Goal: Book appointment/travel/reservation

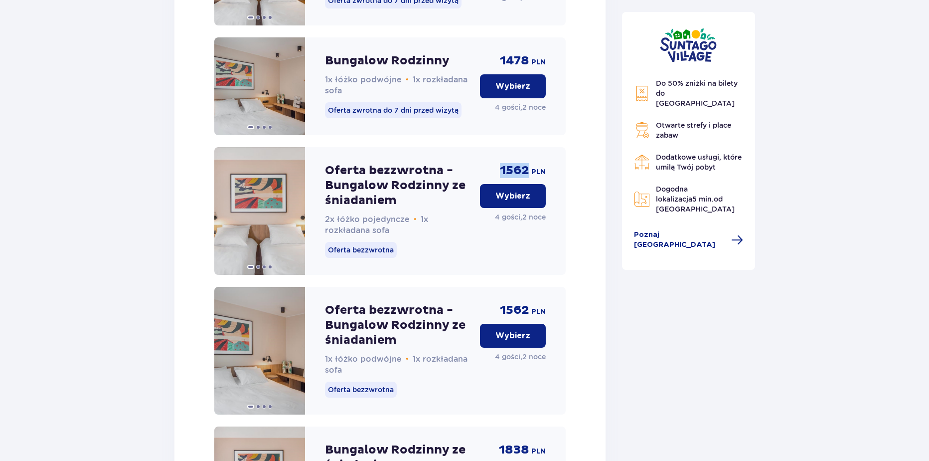
click at [503, 339] on button "Wybierz" at bounding box center [513, 336] width 66 height 24
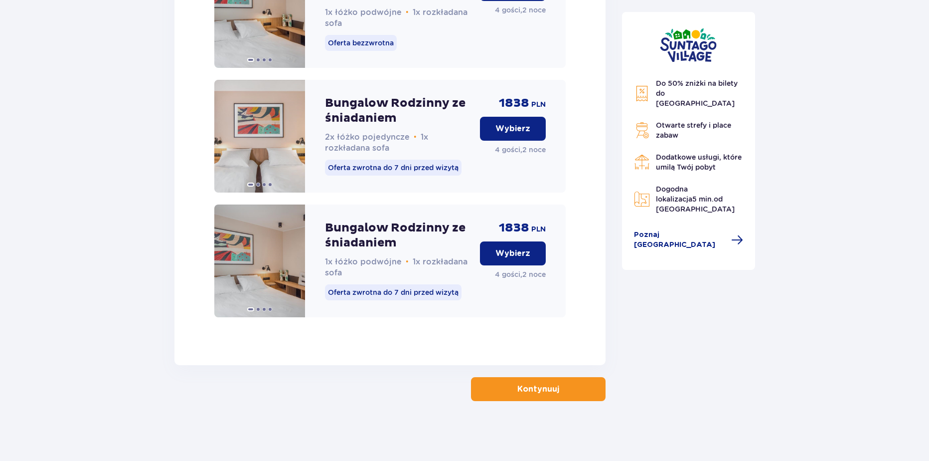
click at [525, 398] on button "Kontynuuj" at bounding box center [538, 389] width 135 height 24
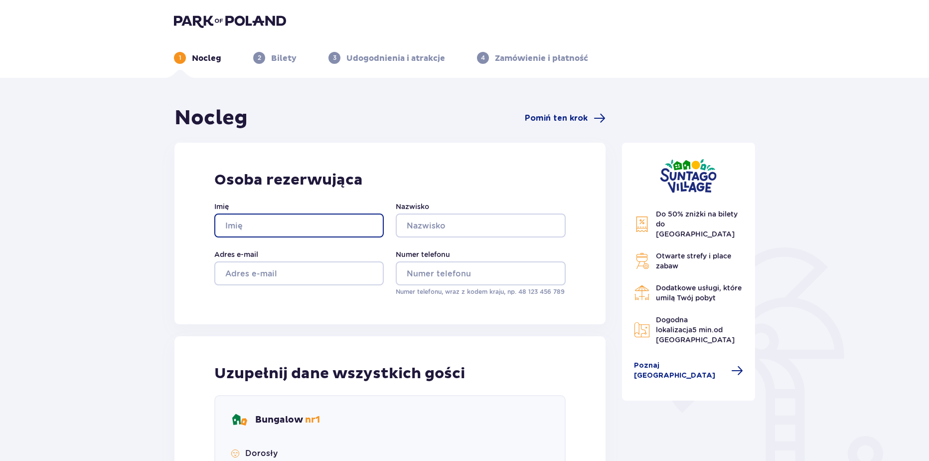
click at [294, 225] on input "Imię" at bounding box center [299, 225] width 170 height 24
type input "Wiktoria"
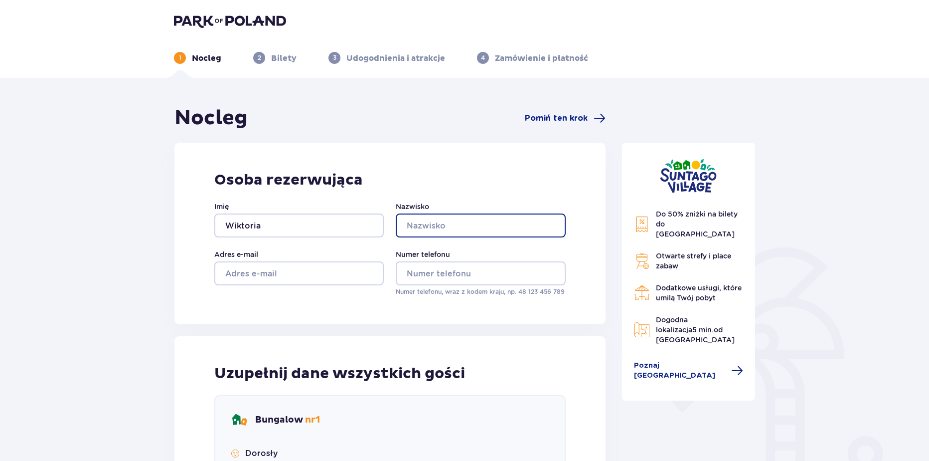
type input "Krakowiak"
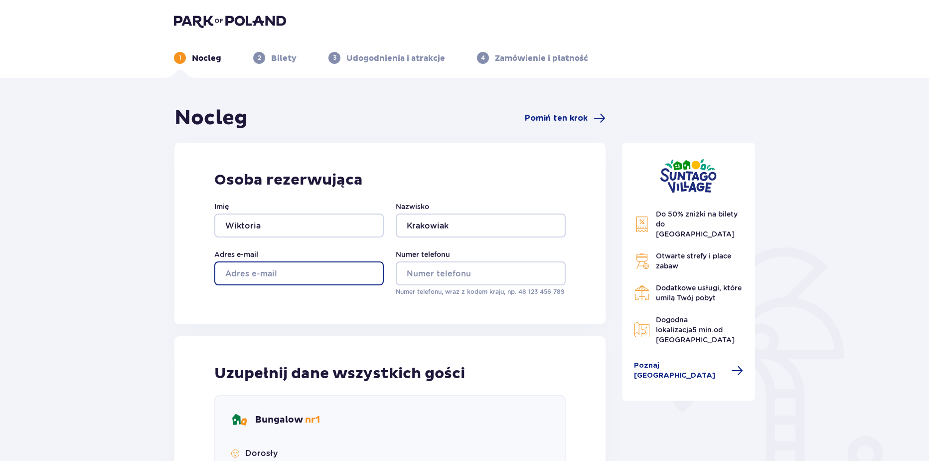
type input "wikoria.krakowiak@parkofpoland.com"
type input "aa"
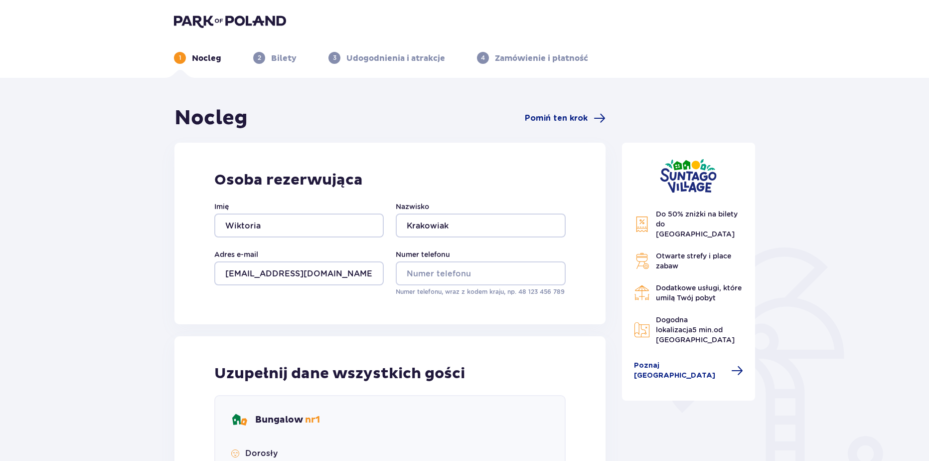
type input "aa"
click at [415, 268] on input "Numer telefonu" at bounding box center [481, 273] width 170 height 24
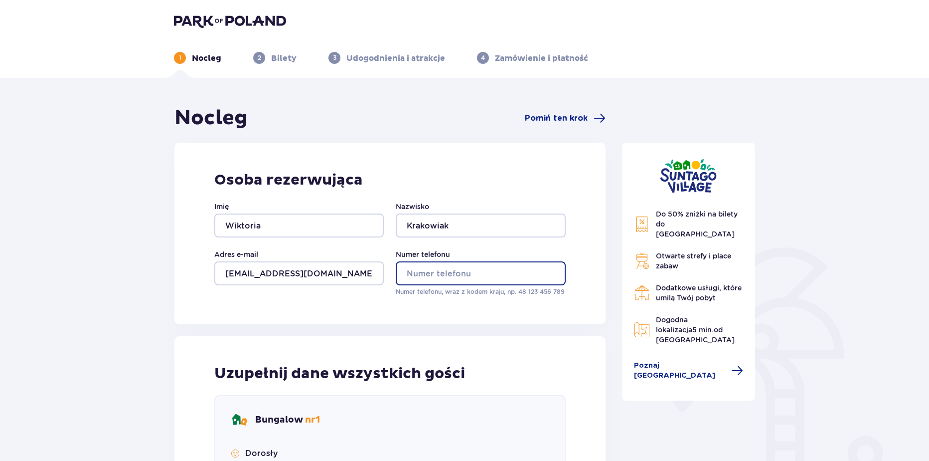
type input "669326651"
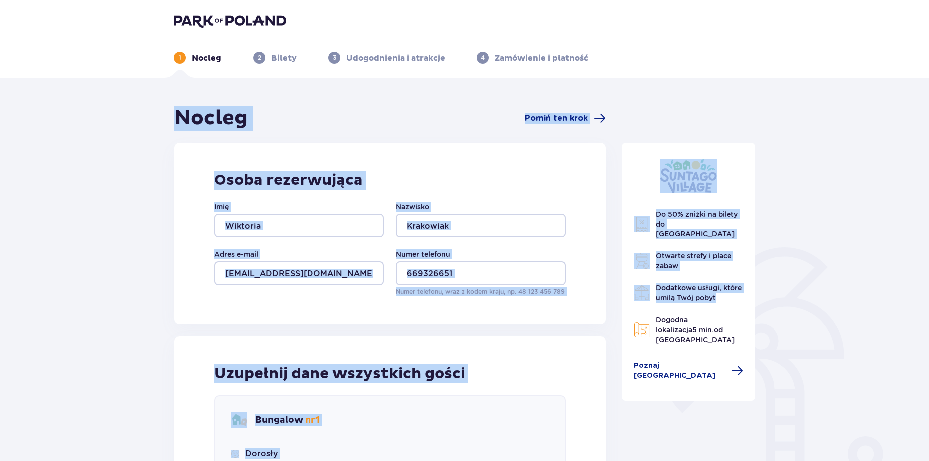
drag, startPoint x: 928, startPoint y: 60, endPoint x: 913, endPoint y: 252, distance: 192.0
click at [902, 289] on div "1 Nocleg 2 Bilety 3 Udogodnienia i atrakcje 4 Zamówienie i płatność Nocleg Pomi…" at bounding box center [464, 451] width 929 height 903
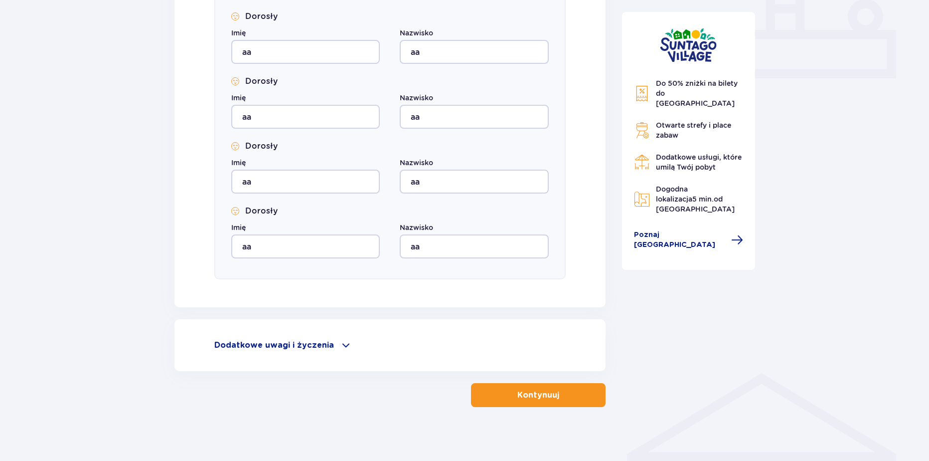
scroll to position [434, 0]
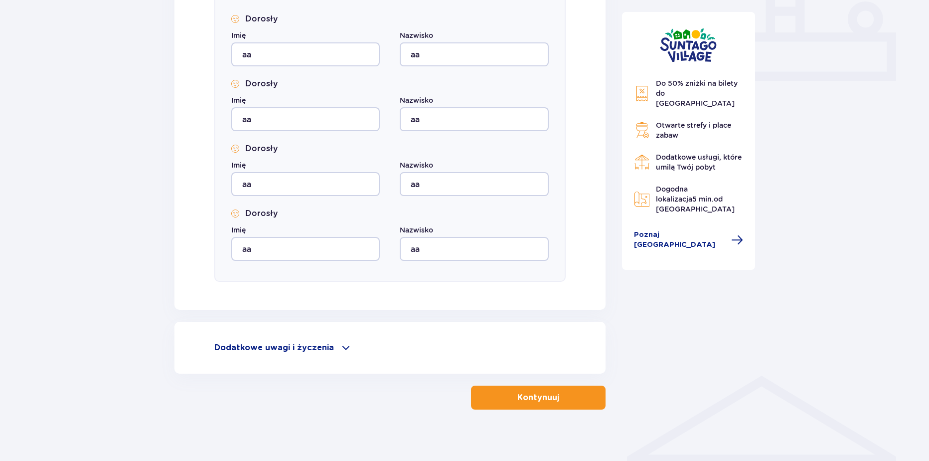
drag, startPoint x: 931, startPoint y: 244, endPoint x: 931, endPoint y: 231, distance: 13.0
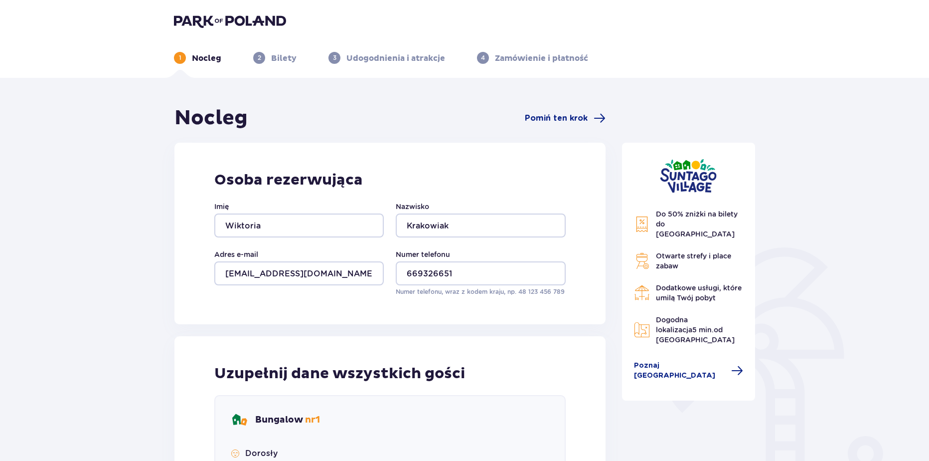
click at [256, 12] on header "1 Nocleg 2 Bilety 3 Udogodnienia i atrakcje 4 Zamówienie i płatność" at bounding box center [464, 39] width 929 height 78
click at [254, 18] on img at bounding box center [230, 21] width 112 height 14
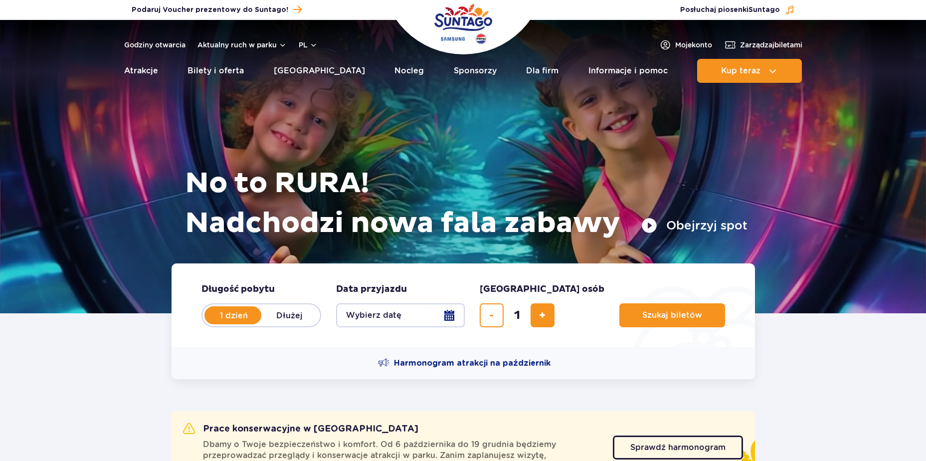
click at [308, 45] on button "pl" at bounding box center [308, 45] width 19 height 10
click at [313, 91] on button "EN" at bounding box center [314, 87] width 28 height 10
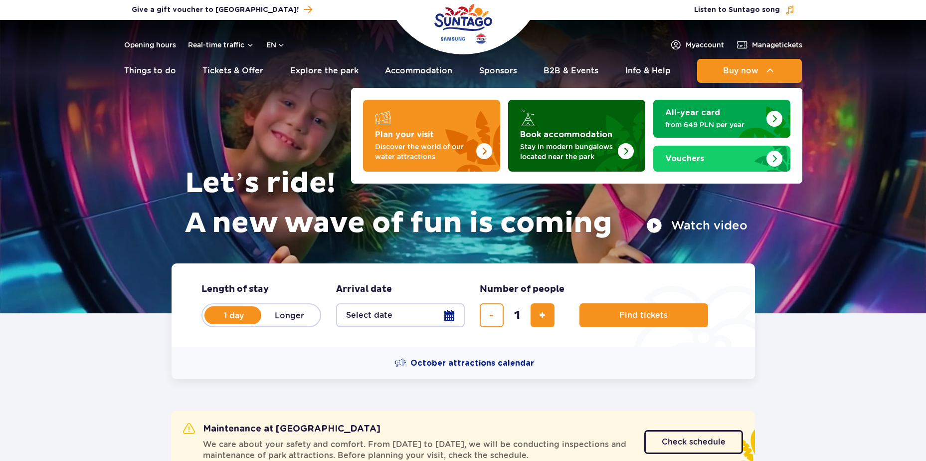
click at [572, 140] on img "Book accommodation" at bounding box center [601, 133] width 88 height 78
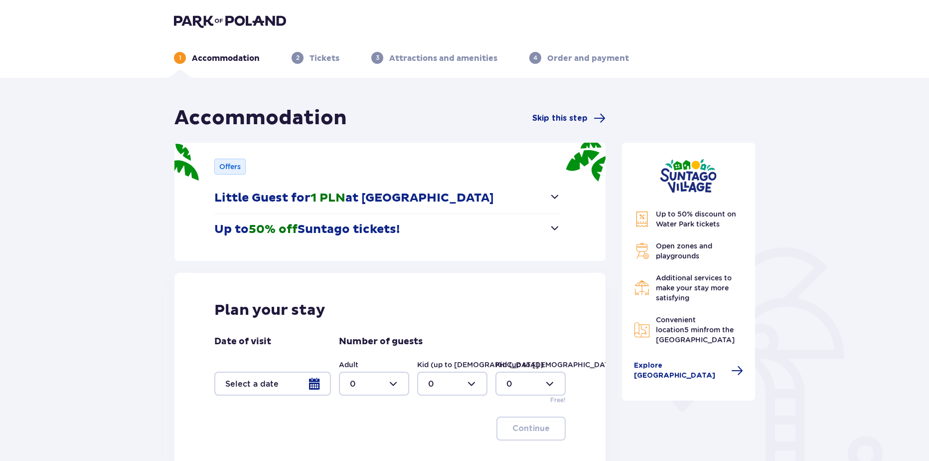
click at [293, 390] on div at bounding box center [272, 383] width 117 height 24
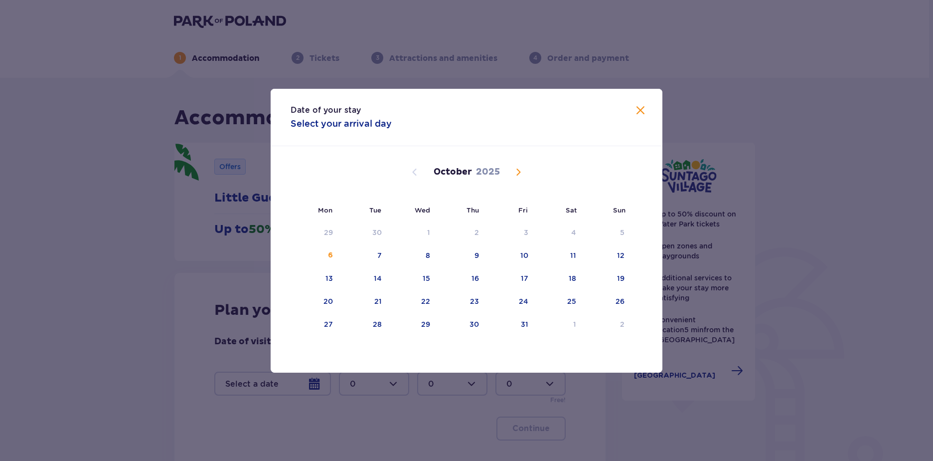
click at [352, 336] on div "September 2025 1 2 3 4 5 6 7 8 9 10 11 12 13 14 15 16 17 18 19 20 21 22 23 24 2…" at bounding box center [467, 336] width 392 height 381
click at [368, 332] on div "28" at bounding box center [364, 325] width 49 height 22
click at [445, 326] on div "30" at bounding box center [461, 325] width 49 height 22
type input "28.10.25 - 30.10.25"
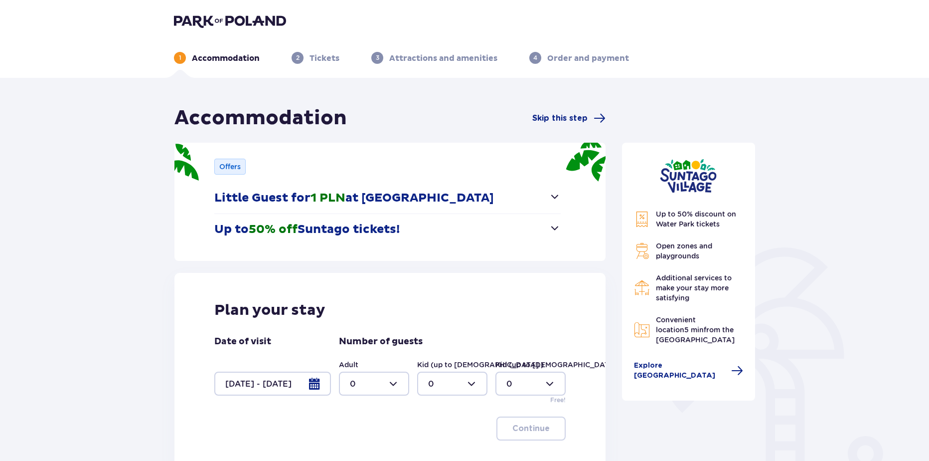
click at [379, 380] on div at bounding box center [374, 383] width 70 height 24
click at [364, 327] on div "2" at bounding box center [374, 328] width 48 height 11
type input "2"
drag, startPoint x: 522, startPoint y: 428, endPoint x: 513, endPoint y: 412, distance: 18.3
click at [522, 428] on p "Continue" at bounding box center [531, 428] width 37 height 11
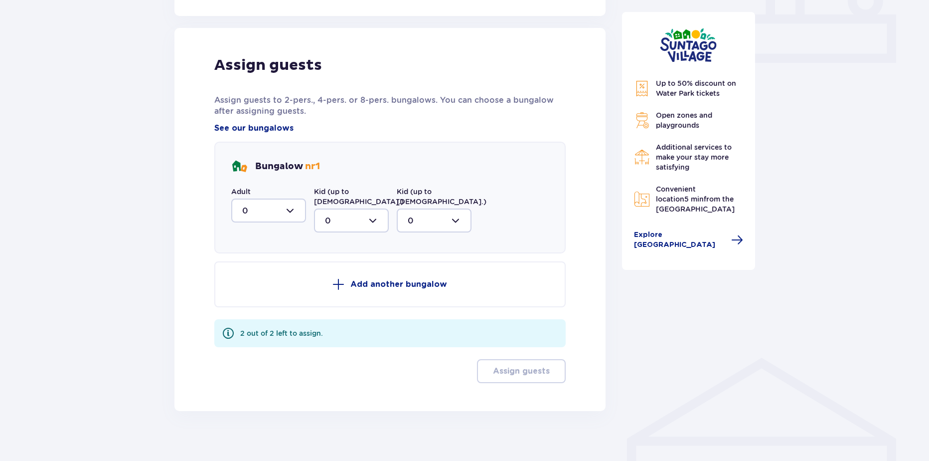
drag, startPoint x: 262, startPoint y: 205, endPoint x: 263, endPoint y: 222, distance: 16.5
click at [262, 207] on div at bounding box center [268, 210] width 75 height 24
click at [248, 291] on span "2" at bounding box center [268, 282] width 73 height 21
type input "2"
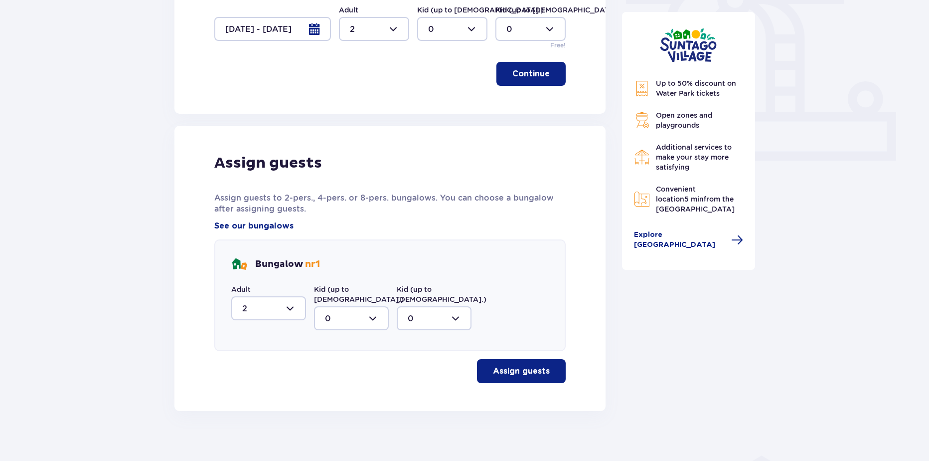
click at [509, 372] on button "Assign guests" at bounding box center [521, 371] width 89 height 24
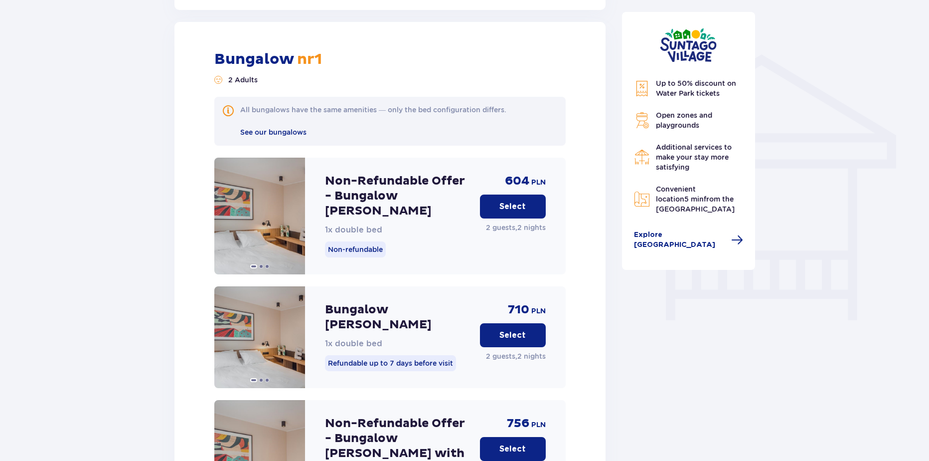
click at [521, 194] on button "Select" at bounding box center [513, 206] width 66 height 24
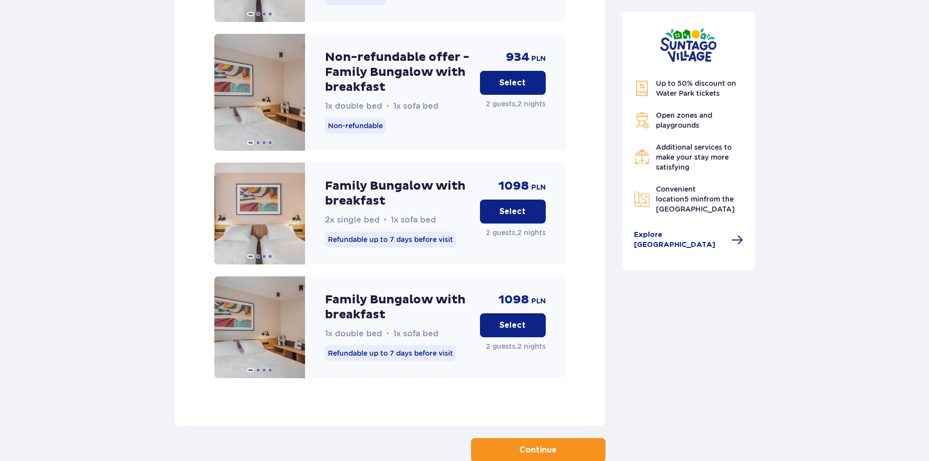
scroll to position [1965, 0]
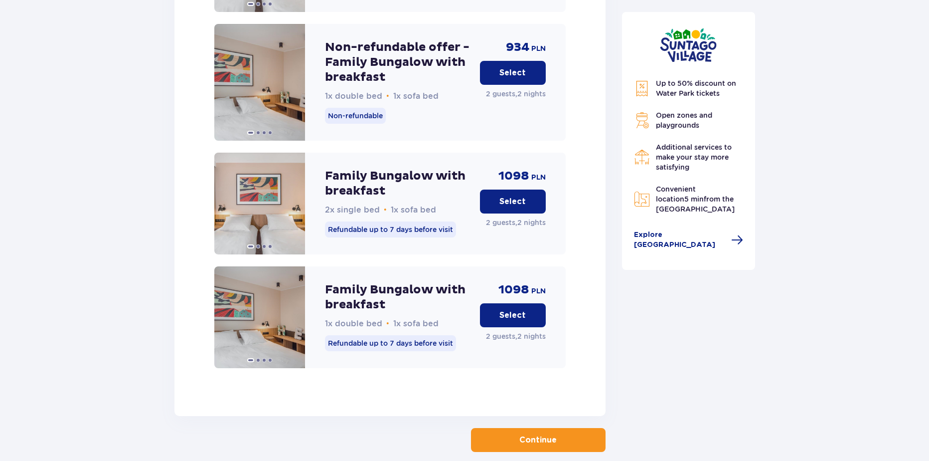
click at [534, 434] on p "Continue" at bounding box center [537, 439] width 37 height 11
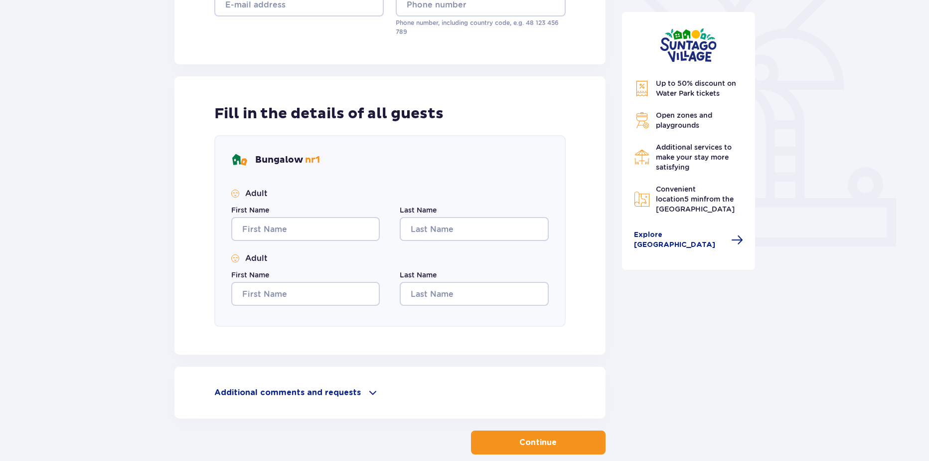
scroll to position [273, 0]
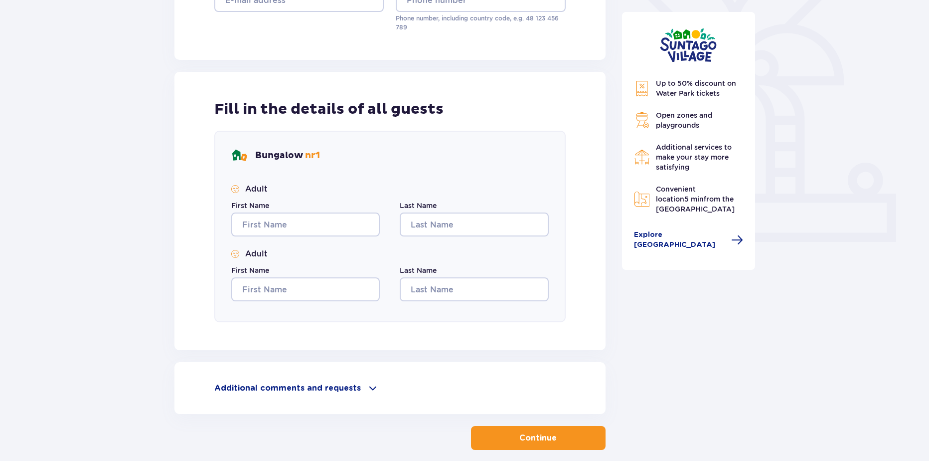
drag, startPoint x: 358, startPoint y: 392, endPoint x: 250, endPoint y: 396, distance: 108.8
click at [251, 396] on div "Additional comments and requests Can we help you with anything else? Let us kno…" at bounding box center [389, 388] width 431 height 52
drag, startPoint x: 208, startPoint y: 388, endPoint x: 289, endPoint y: 385, distance: 80.3
click at [277, 386] on div "Additional comments and requests Can we help you with anything else? Let us kno…" at bounding box center [389, 388] width 431 height 52
click at [353, 386] on p "Additional comments and requests" at bounding box center [287, 387] width 147 height 11
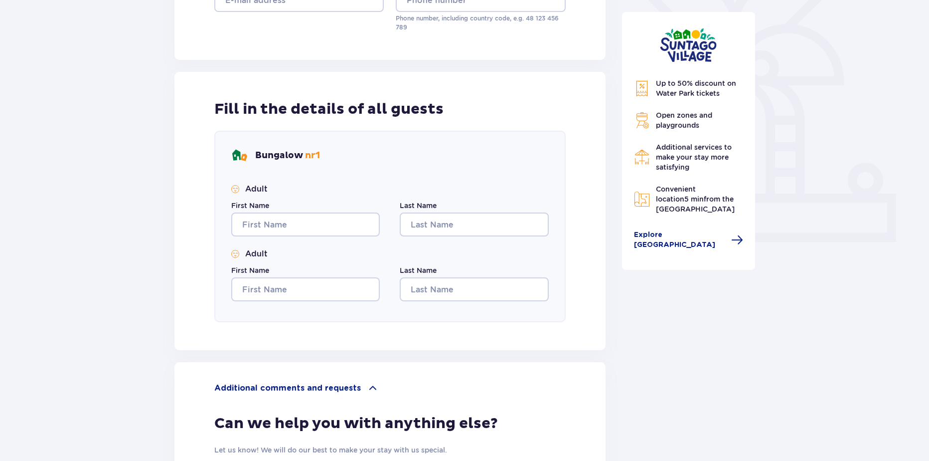
drag, startPoint x: 359, startPoint y: 386, endPoint x: 229, endPoint y: 391, distance: 129.7
click at [208, 385] on div "Additional comments and requests Can we help you with anything else? Let us kno…" at bounding box center [389, 470] width 431 height 216
click at [234, 389] on p "Additional comments and requests" at bounding box center [287, 387] width 147 height 11
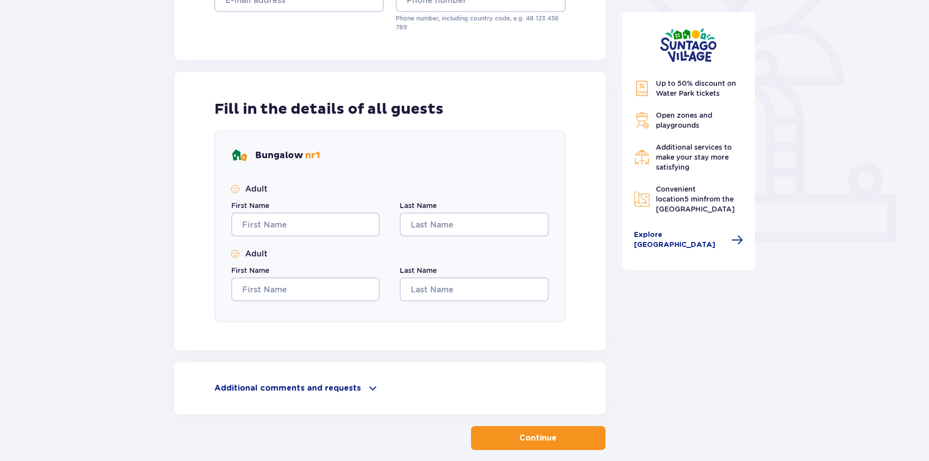
drag, startPoint x: 233, startPoint y: 389, endPoint x: 203, endPoint y: 379, distance: 31.5
click at [204, 378] on div "Additional comments and requests Can we help you with anything else? Let us kno…" at bounding box center [389, 388] width 431 height 52
drag, startPoint x: 215, startPoint y: 386, endPoint x: 366, endPoint y: 392, distance: 151.7
click at [366, 392] on div "Additional comments and requests" at bounding box center [389, 388] width 351 height 12
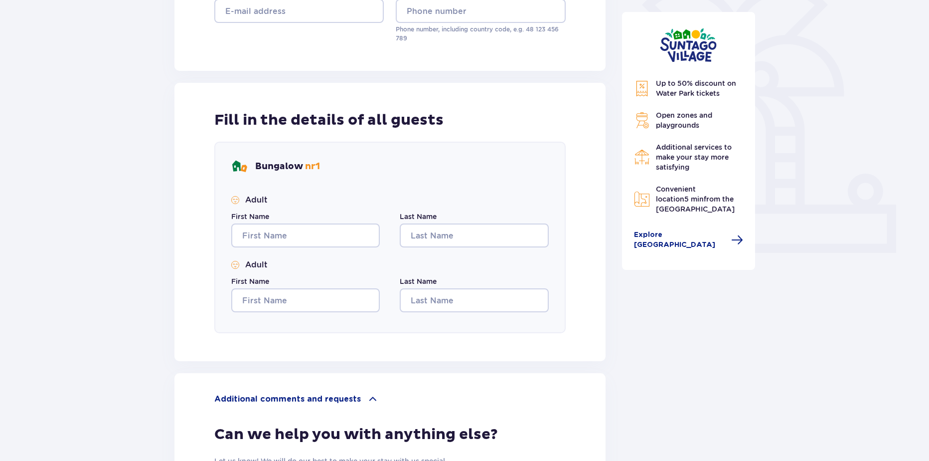
scroll to position [0, 0]
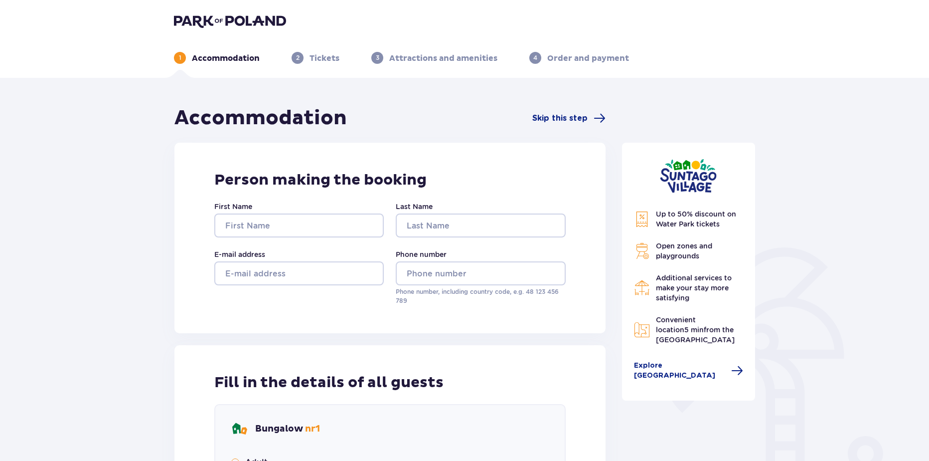
click at [261, 19] on img at bounding box center [230, 21] width 112 height 14
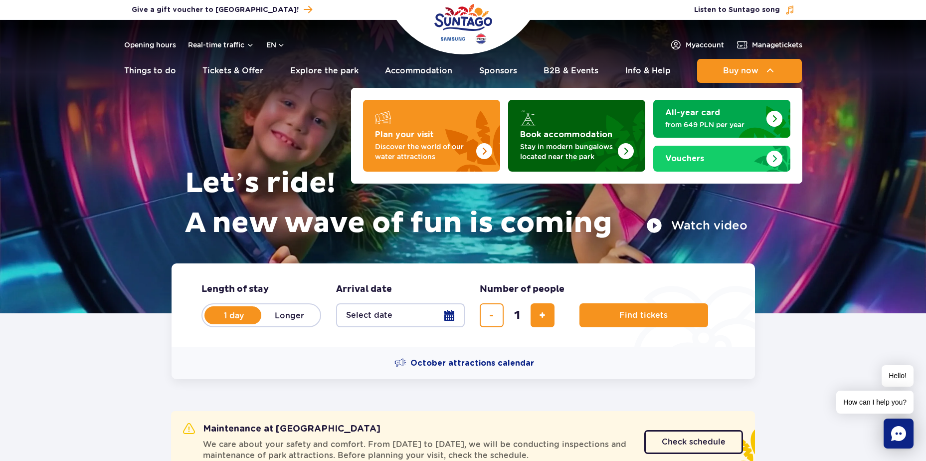
click at [576, 142] on p "Stay in modern bungalows located near the park" at bounding box center [568, 152] width 97 height 20
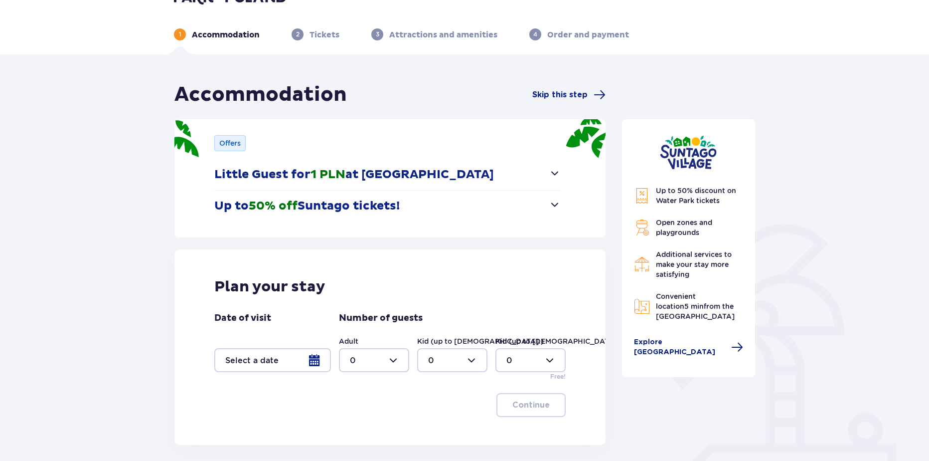
click at [314, 362] on div at bounding box center [272, 360] width 117 height 24
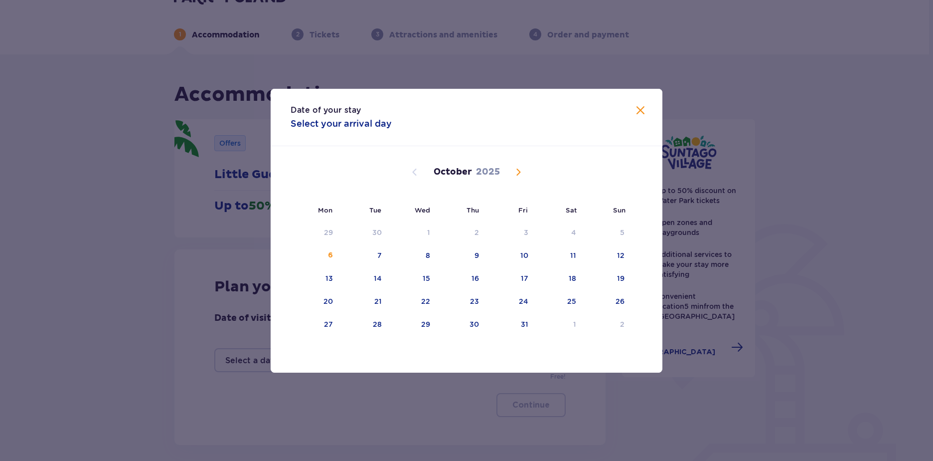
click at [517, 172] on span "Next month" at bounding box center [519, 172] width 12 height 12
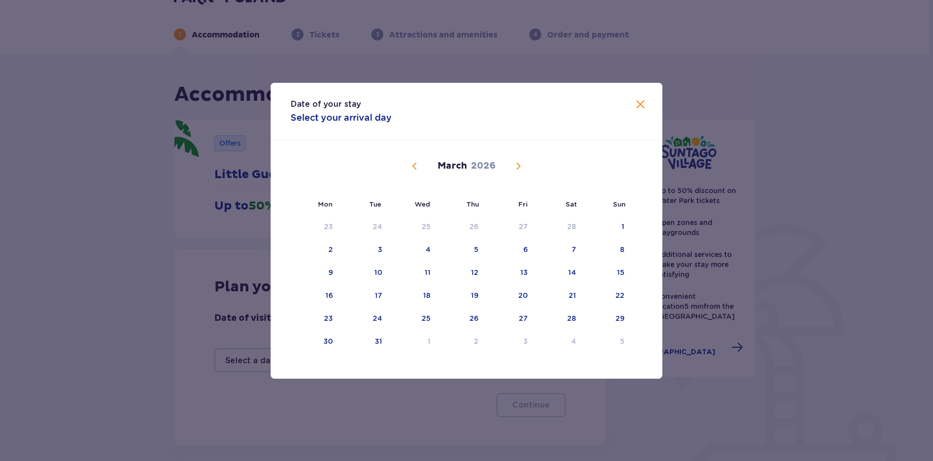
click at [520, 168] on span "Next month" at bounding box center [519, 166] width 12 height 12
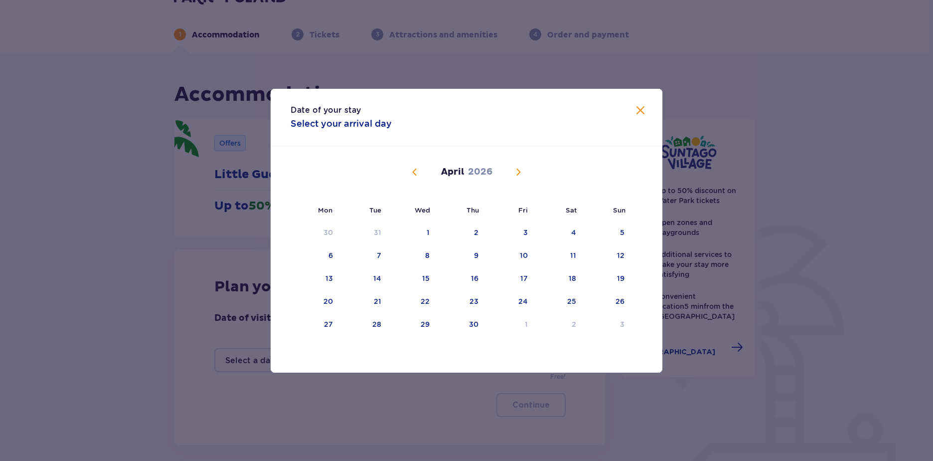
click at [520, 168] on span "Next month" at bounding box center [519, 172] width 12 height 12
click at [367, 296] on div "19" at bounding box center [363, 302] width 48 height 22
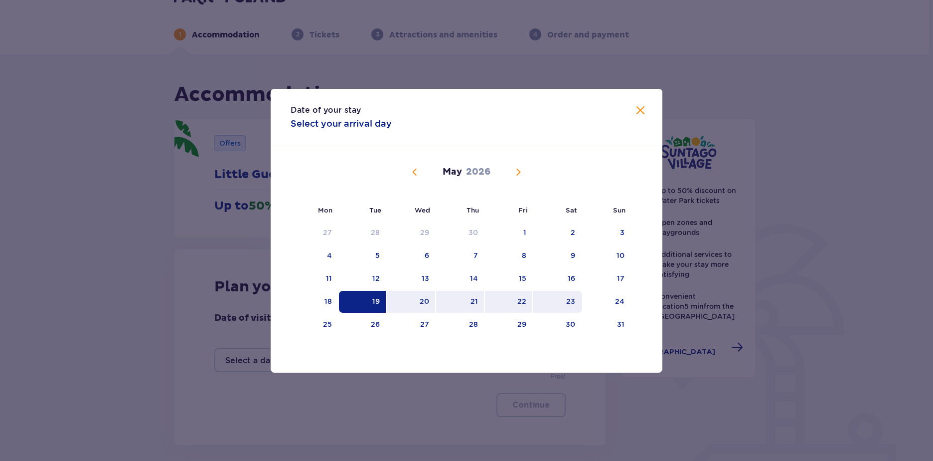
click at [560, 306] on div "23" at bounding box center [557, 302] width 49 height 22
type input "19.05.26 - 23.05.26"
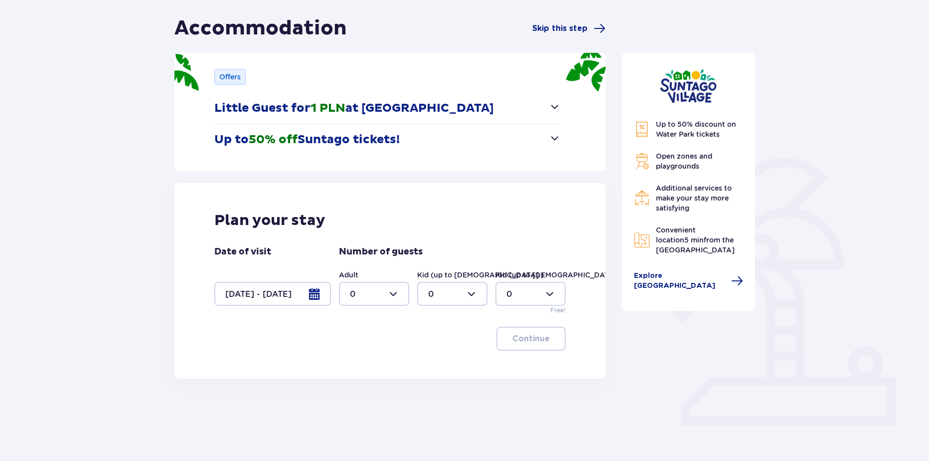
scroll to position [90, 0]
click at [357, 293] on div at bounding box center [374, 293] width 70 height 24
click at [362, 390] on div "5" at bounding box center [374, 387] width 48 height 11
type input "5"
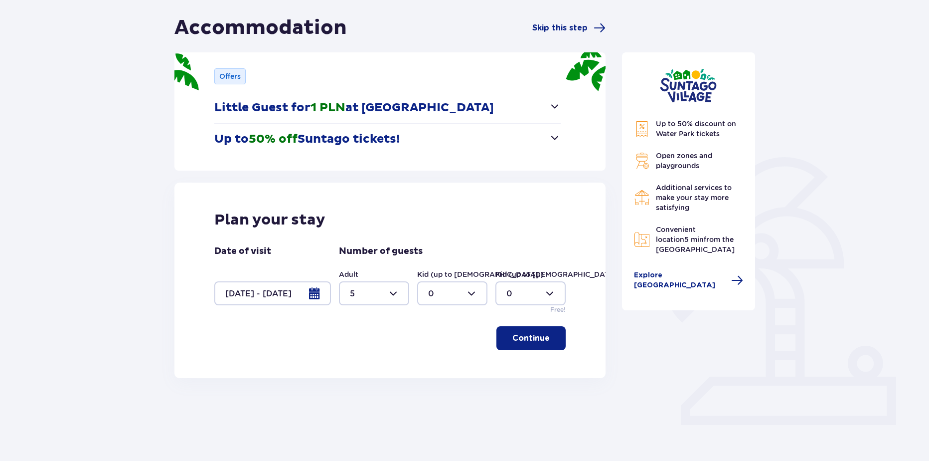
click at [443, 284] on div at bounding box center [452, 293] width 70 height 24
click at [430, 381] on p "3" at bounding box center [430, 386] width 5 height 11
type input "3"
click at [546, 346] on button "Continue" at bounding box center [531, 338] width 69 height 24
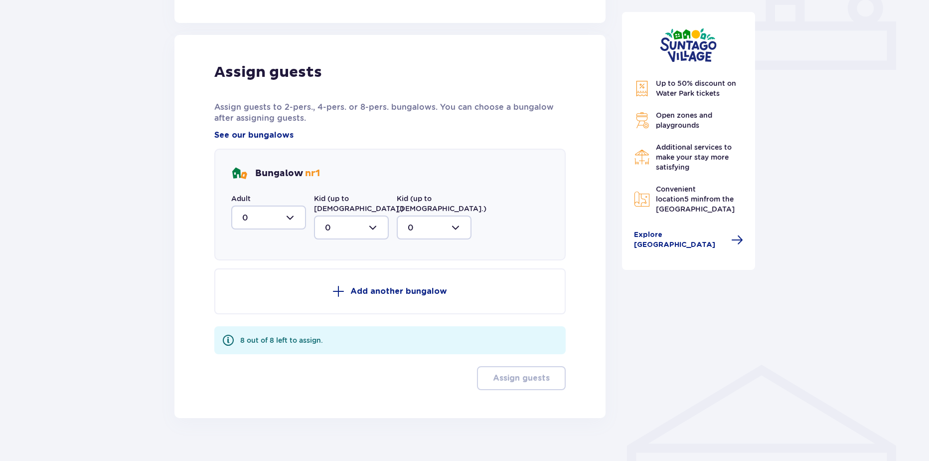
scroll to position [452, 0]
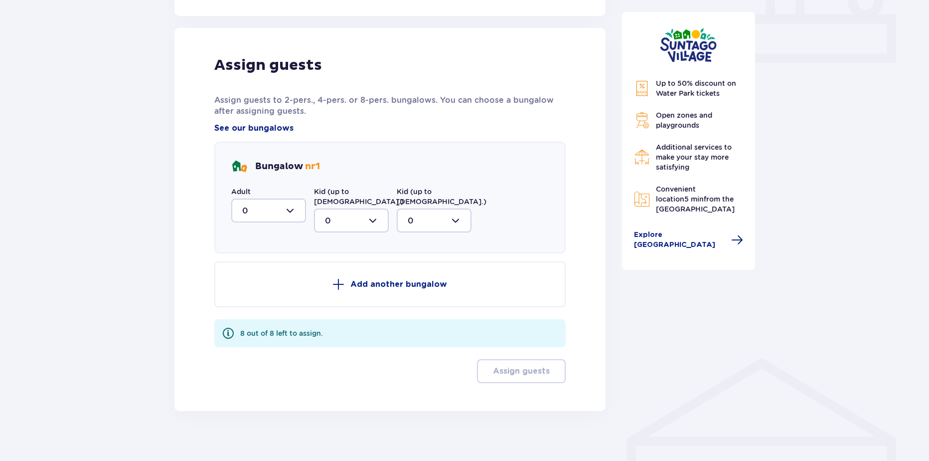
click at [284, 218] on div at bounding box center [268, 210] width 75 height 24
click at [248, 309] on div "5" at bounding box center [268, 307] width 53 height 11
type input "5"
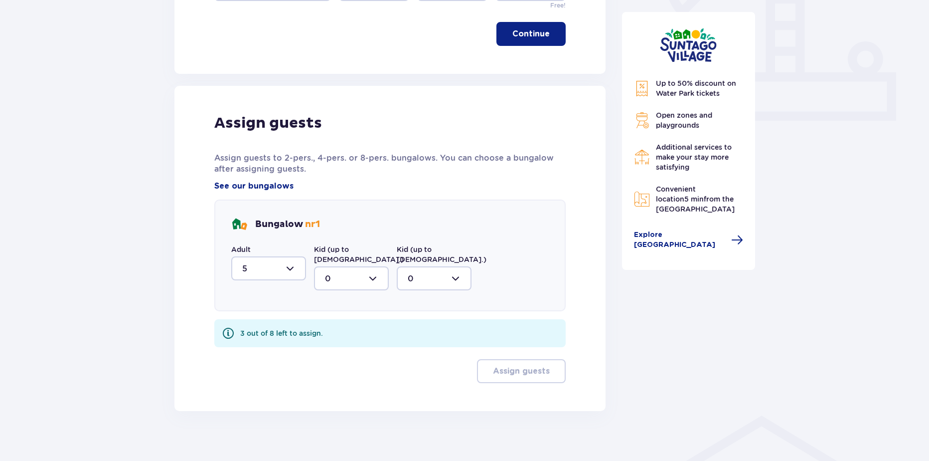
click at [342, 266] on div at bounding box center [351, 278] width 75 height 24
click at [343, 366] on div "3" at bounding box center [351, 371] width 53 height 11
type input "3"
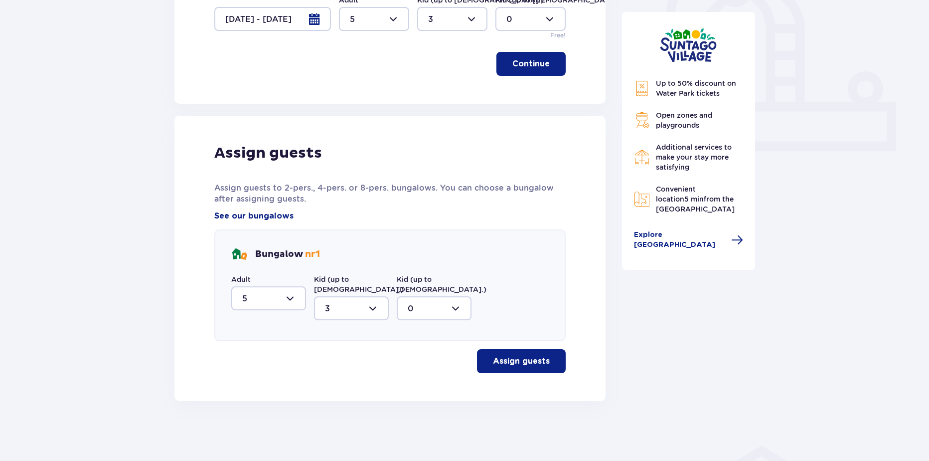
scroll to position [354, 0]
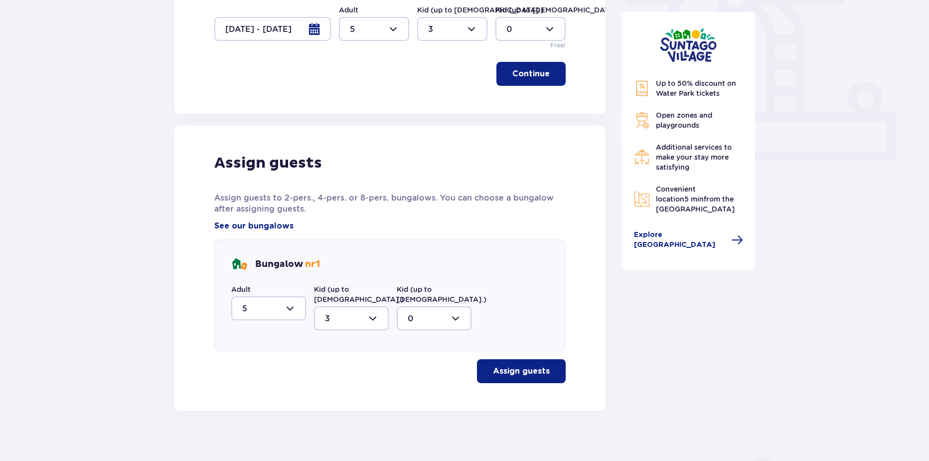
click at [532, 365] on p "Assign guests" at bounding box center [521, 370] width 57 height 11
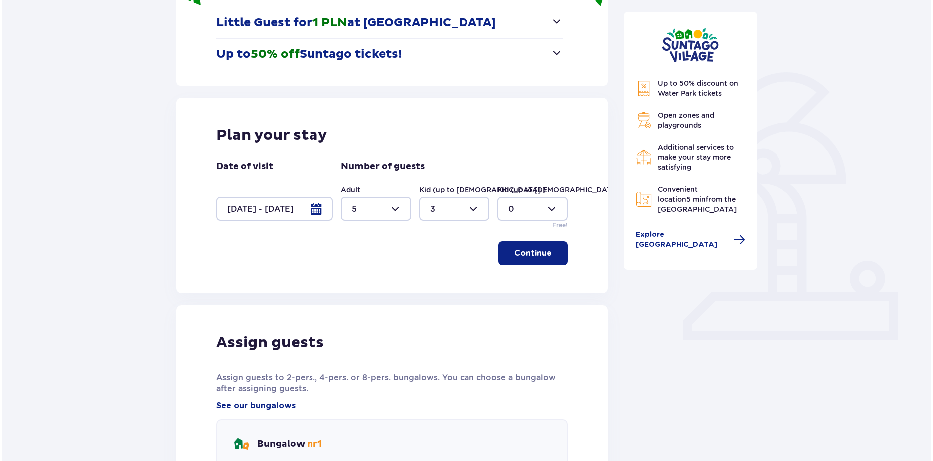
scroll to position [173, 0]
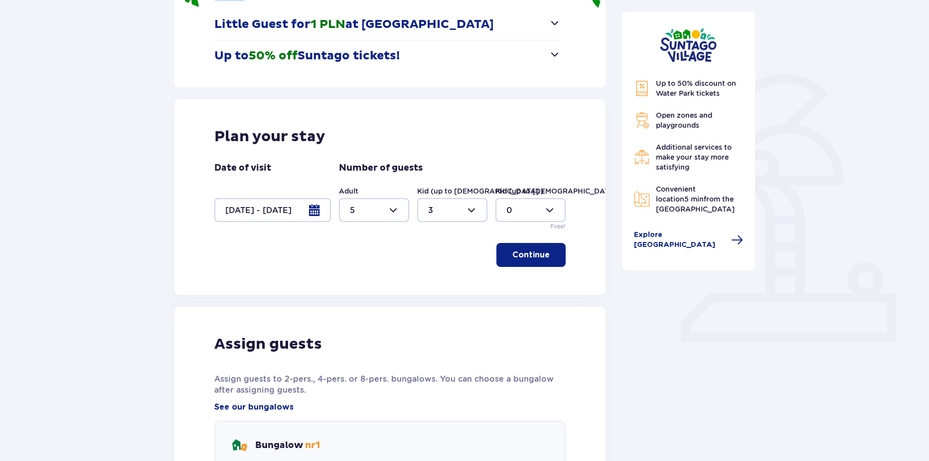
click at [299, 211] on div at bounding box center [272, 210] width 117 height 24
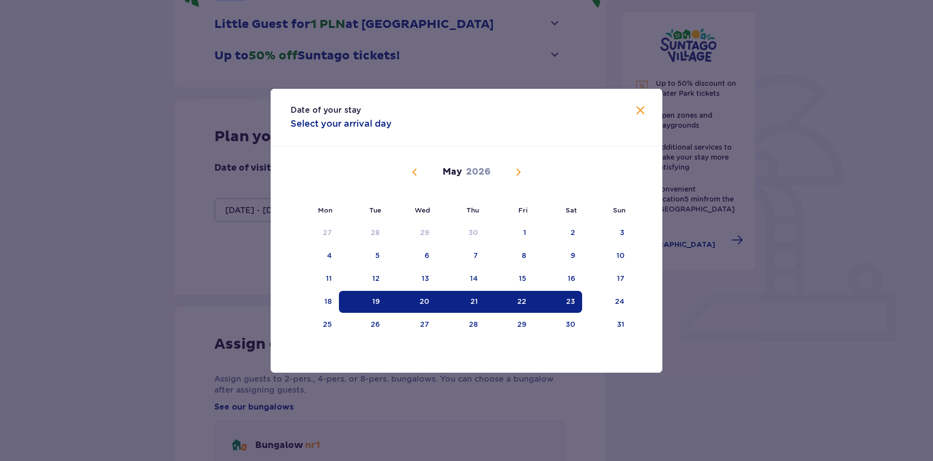
click at [384, 296] on div "19" at bounding box center [363, 302] width 48 height 22
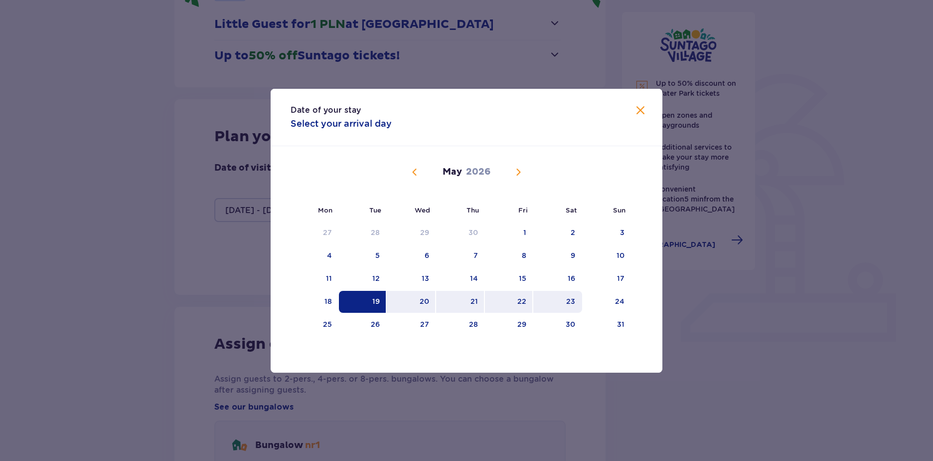
click at [570, 303] on div "23" at bounding box center [570, 301] width 9 height 10
type input "0"
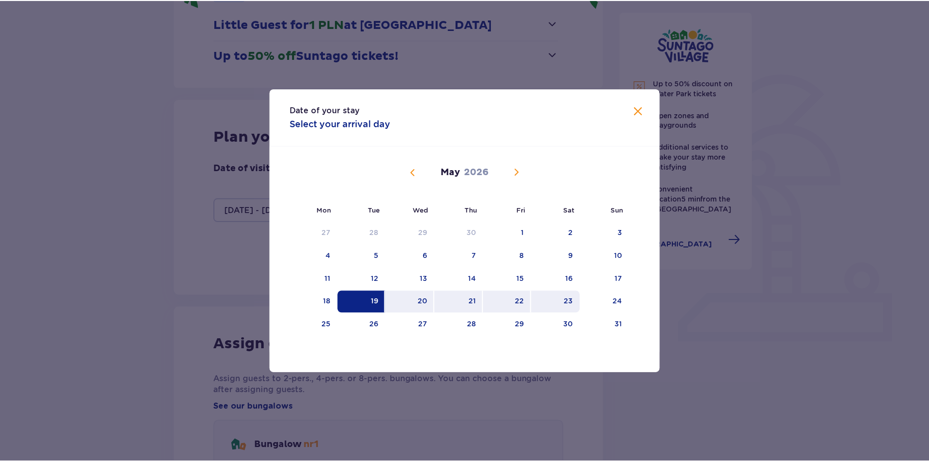
scroll to position [113, 0]
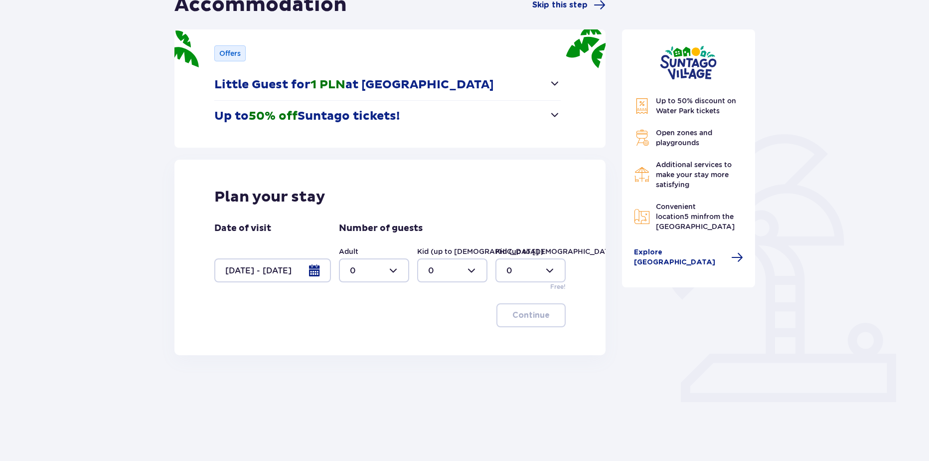
click at [347, 262] on div at bounding box center [374, 270] width 70 height 24
click at [362, 372] on div "5" at bounding box center [374, 376] width 48 height 11
type input "5"
click at [446, 271] on div at bounding box center [452, 270] width 70 height 24
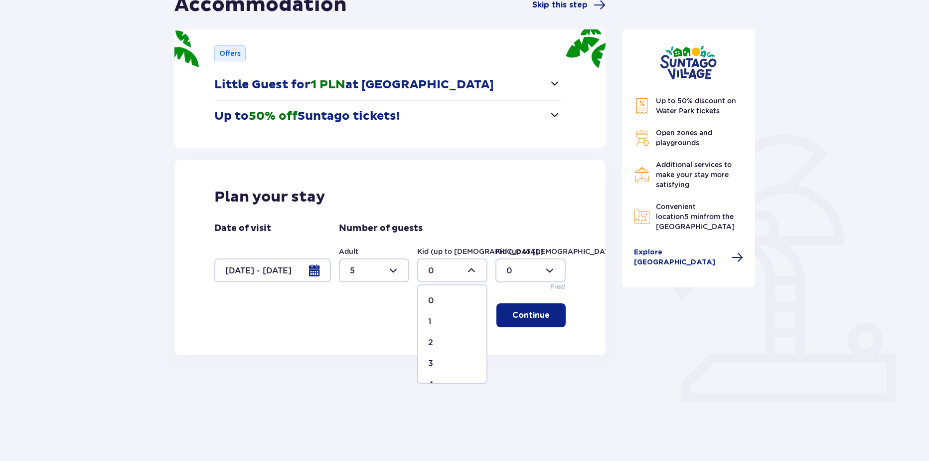
click at [435, 342] on div "2" at bounding box center [452, 342] width 48 height 11
type input "2"
click at [541, 300] on div "Plan your stay Date of visit 19.05.26 - 23.05.26 Number of guests Adult 5 Kid (…" at bounding box center [389, 257] width 431 height 195
click at [535, 317] on p "Continue" at bounding box center [531, 315] width 37 height 11
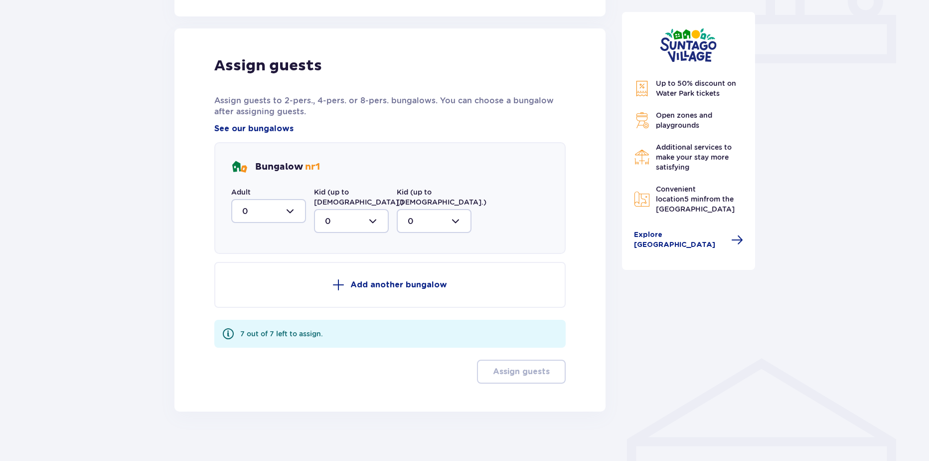
scroll to position [452, 0]
click at [267, 216] on div at bounding box center [268, 210] width 75 height 24
click at [250, 301] on div "3" at bounding box center [268, 303] width 53 height 11
type input "3"
click at [344, 215] on div at bounding box center [351, 220] width 75 height 24
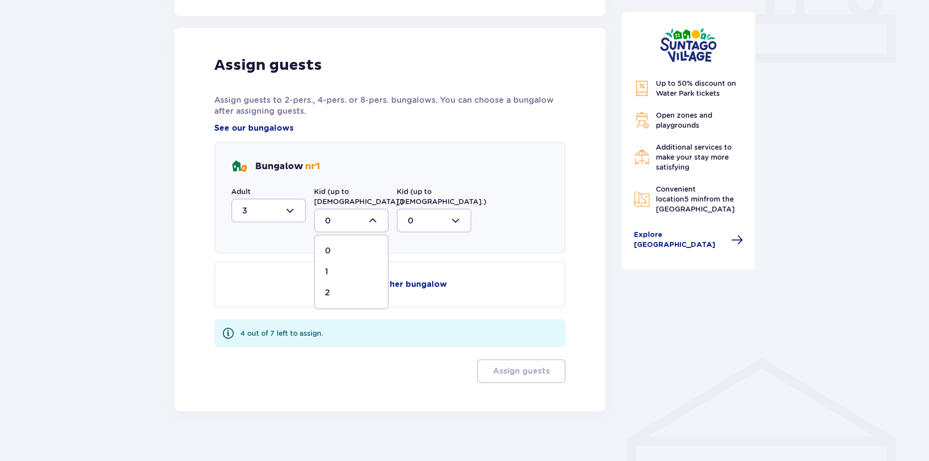
click at [325, 287] on p "2" at bounding box center [327, 292] width 5 height 11
type input "2"
click at [318, 284] on button "Add another bungalow" at bounding box center [389, 284] width 351 height 46
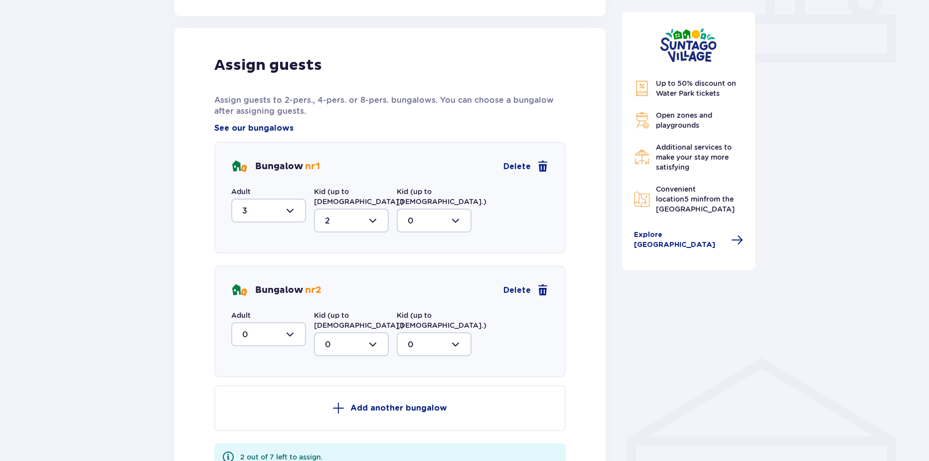
click at [283, 327] on div at bounding box center [268, 334] width 75 height 24
click at [252, 401] on div "2" at bounding box center [268, 406] width 53 height 11
type input "2"
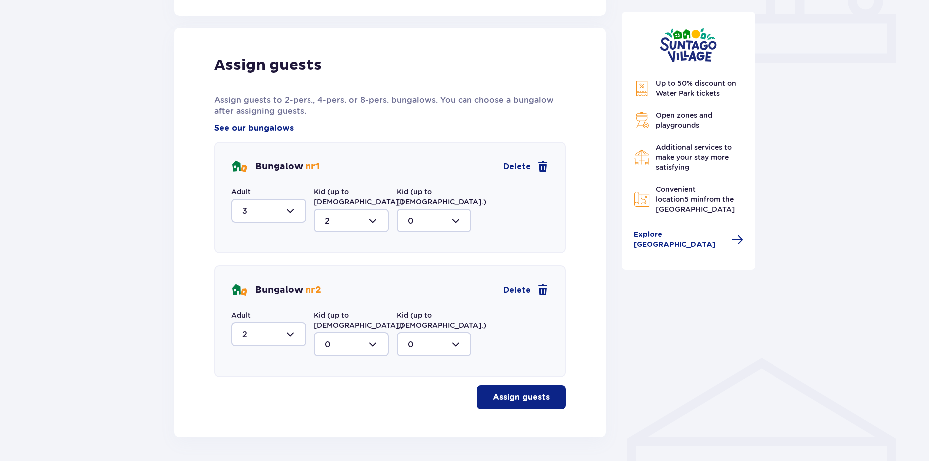
click at [338, 332] on div at bounding box center [351, 344] width 75 height 24
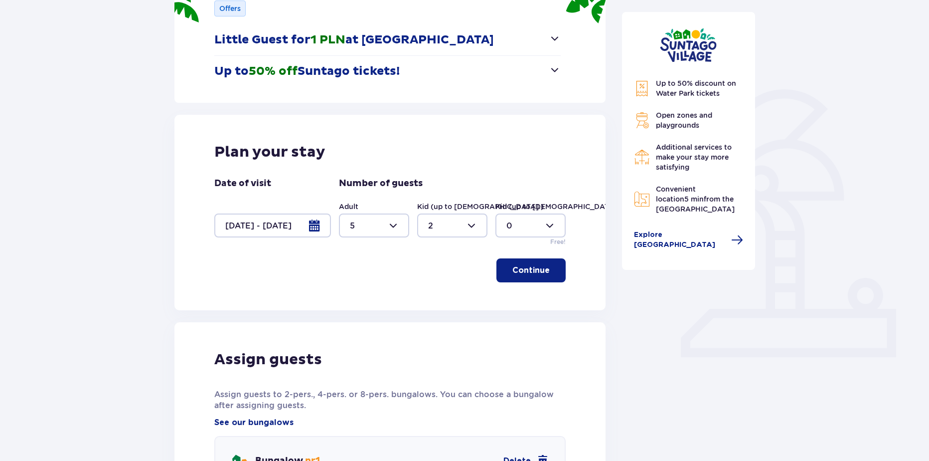
scroll to position [159, 0]
click at [457, 216] on div at bounding box center [452, 225] width 70 height 24
click at [435, 319] on div "3" at bounding box center [452, 318] width 48 height 11
type input "3"
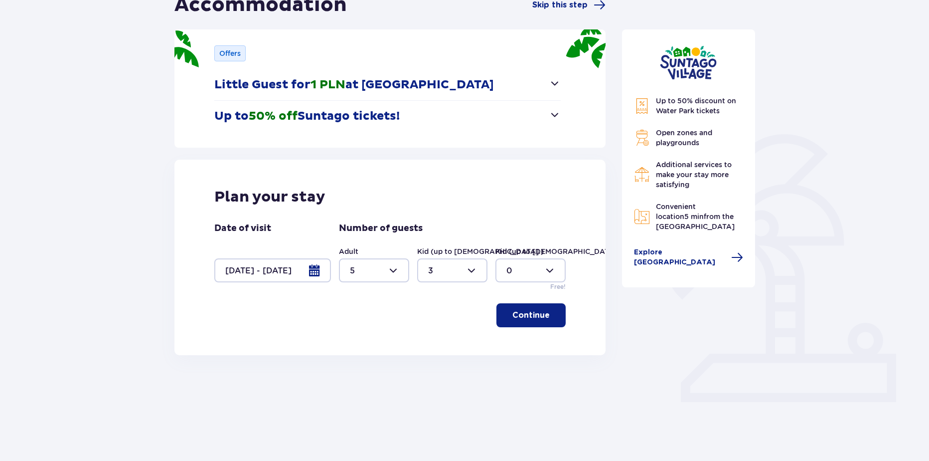
click at [538, 319] on p "Continue" at bounding box center [531, 315] width 37 height 11
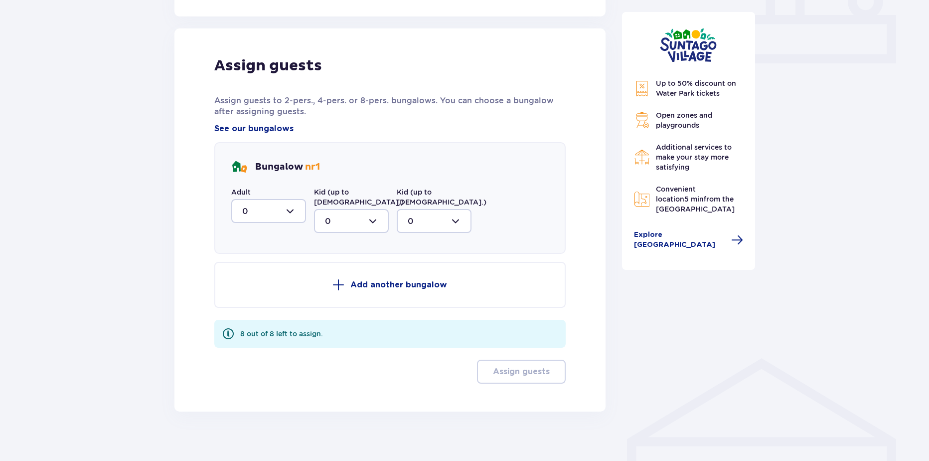
scroll to position [452, 0]
click at [265, 210] on div at bounding box center [268, 210] width 75 height 24
drag, startPoint x: 246, startPoint y: 278, endPoint x: 339, endPoint y: 256, distance: 95.8
click at [247, 278] on div "2" at bounding box center [268, 282] width 53 height 11
type input "2"
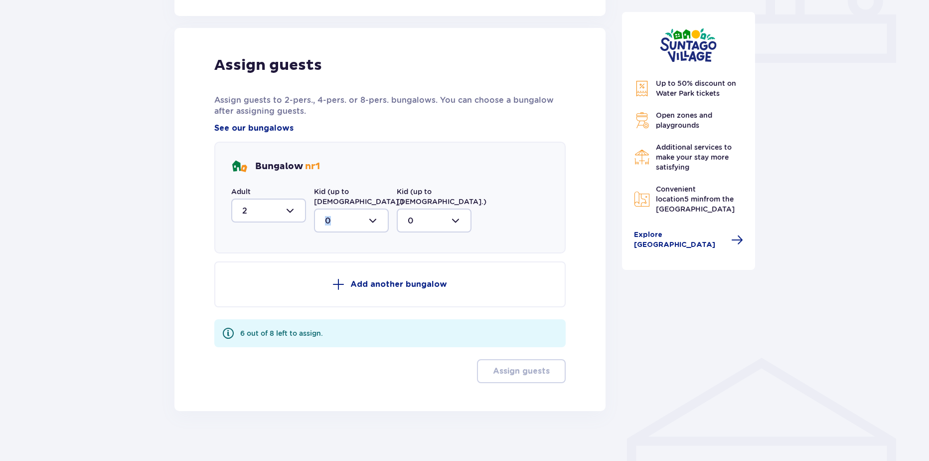
click at [357, 221] on div "Bungalow nr 1 Adult 2 Kid (up to 12 y.o.) 0 Kid (up to 3 y.o.) 0" at bounding box center [389, 198] width 351 height 112
click at [349, 213] on div at bounding box center [351, 220] width 75 height 24
click at [327, 308] on p "3" at bounding box center [327, 313] width 5 height 11
type input "3"
click at [333, 285] on button "Add another bungalow" at bounding box center [389, 284] width 351 height 46
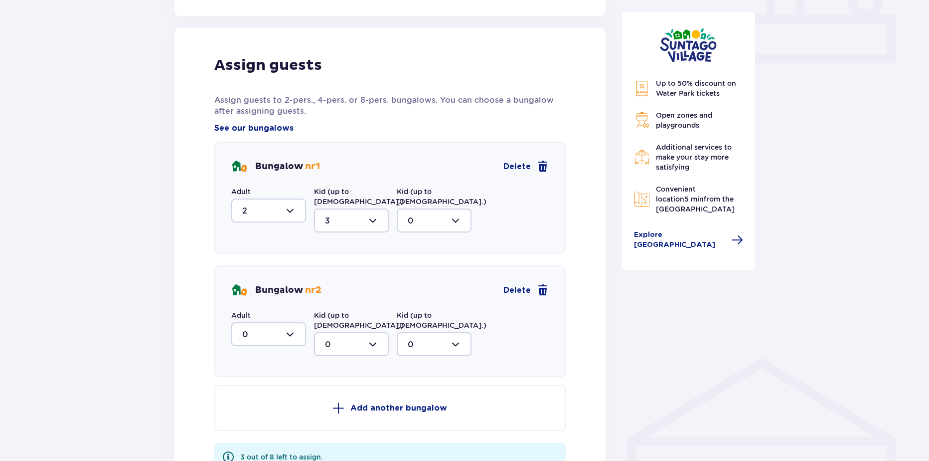
click at [272, 325] on div at bounding box center [268, 334] width 75 height 24
click at [244, 422] on p "3" at bounding box center [244, 427] width 5 height 11
type input "3"
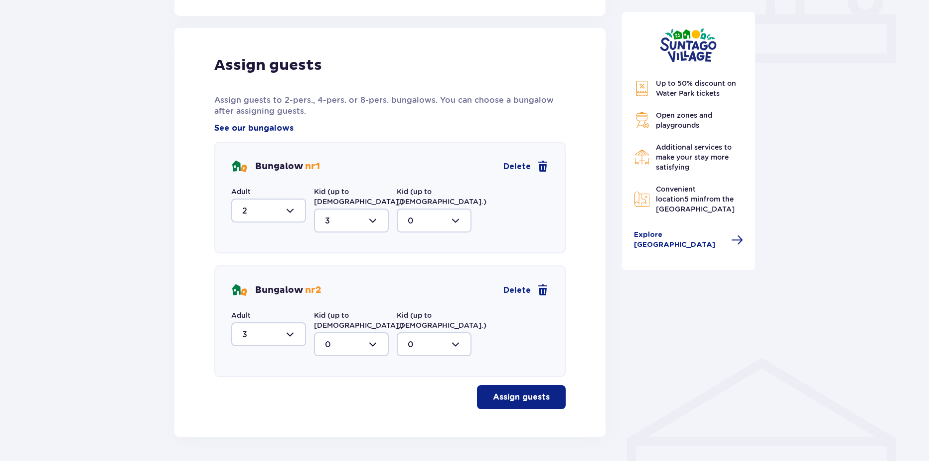
click at [526, 391] on p "Assign guests" at bounding box center [521, 396] width 57 height 11
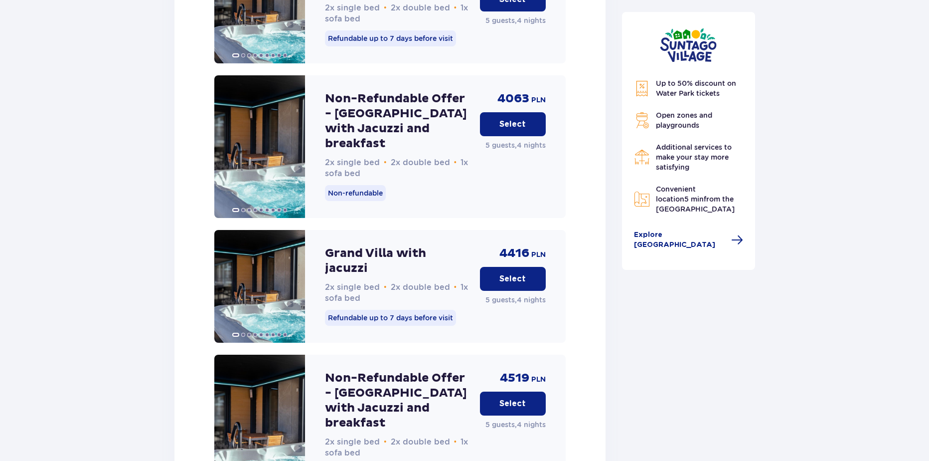
scroll to position [1366, 0]
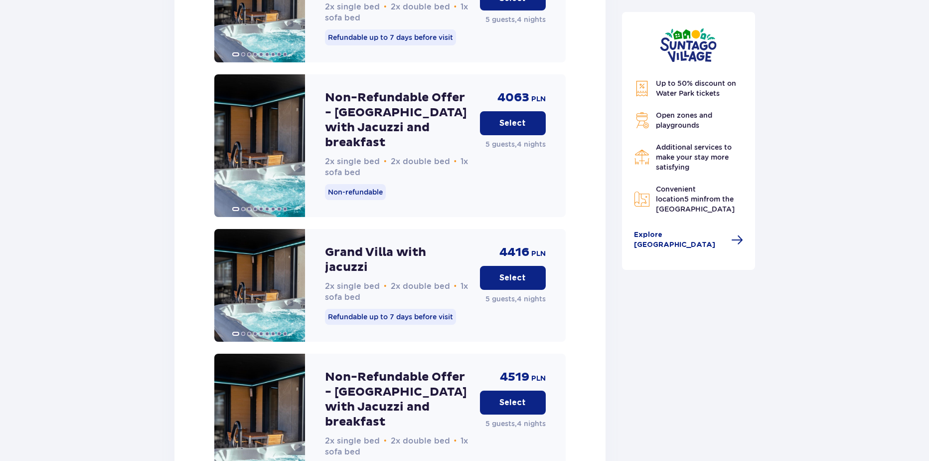
click at [441, 359] on div "Non-Refundable Offer - Grand Villa with Jacuzzi and breakfast 2x single bed • 2…" at bounding box center [398, 424] width 147 height 143
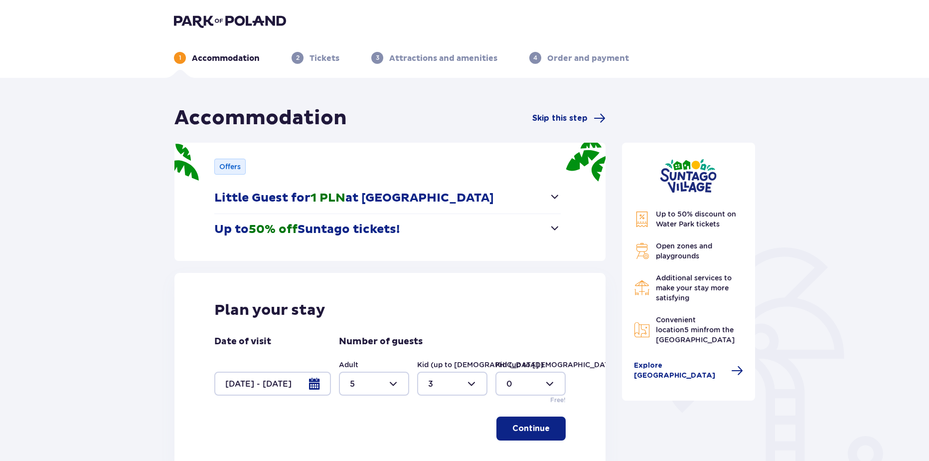
click at [267, 27] on img at bounding box center [230, 21] width 112 height 14
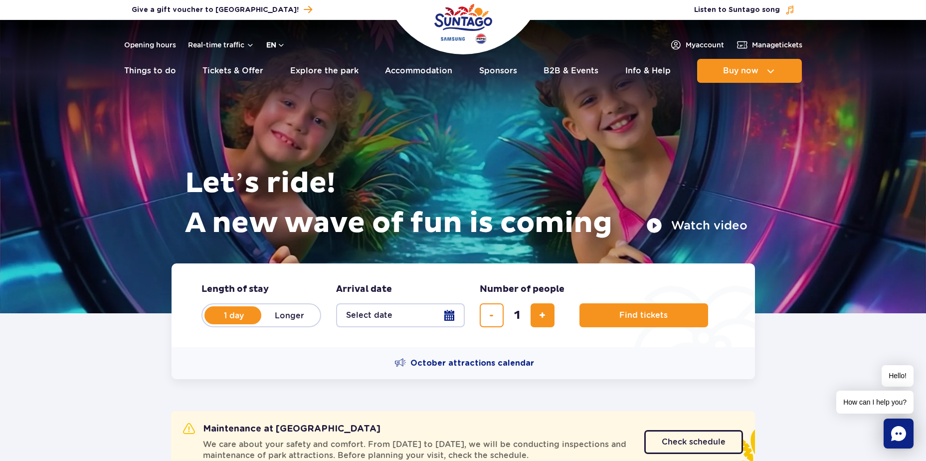
click at [274, 42] on button "en" at bounding box center [275, 45] width 19 height 10
click at [286, 68] on span "PL" at bounding box center [290, 69] width 9 height 10
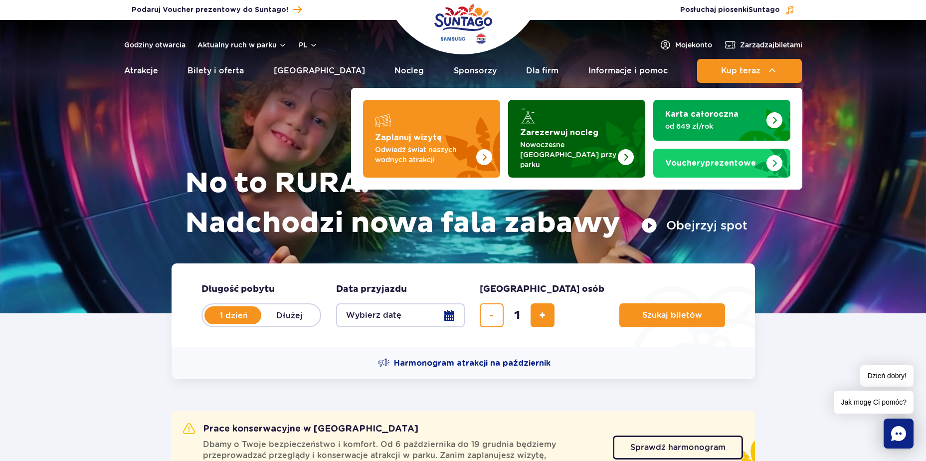
click at [541, 141] on p "Nowoczesne osiedle domków przy parku" at bounding box center [568, 155] width 97 height 30
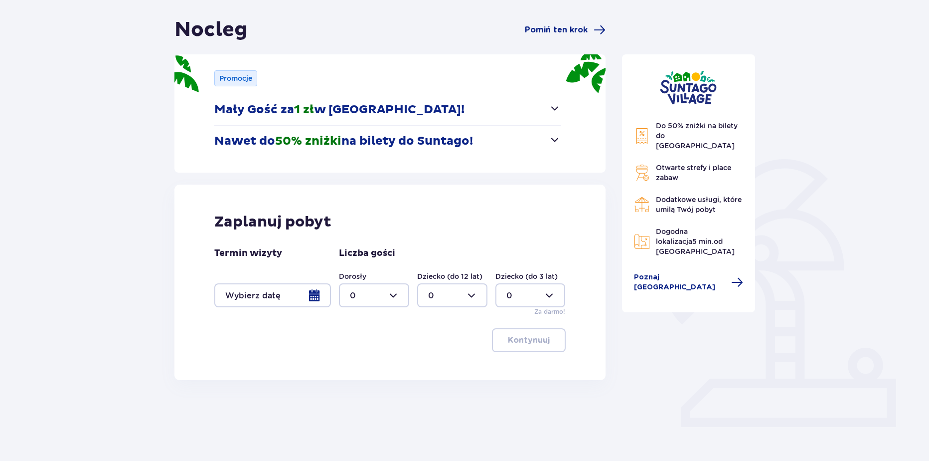
scroll to position [93, 0]
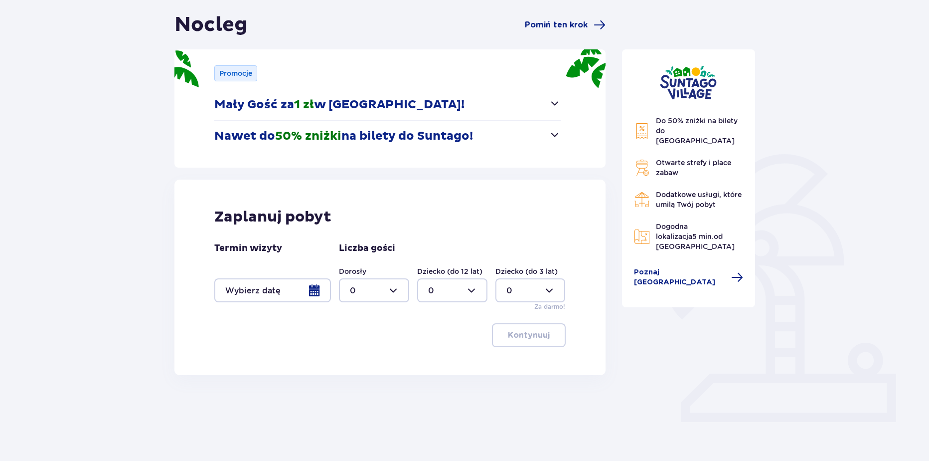
click at [300, 299] on div at bounding box center [272, 290] width 117 height 24
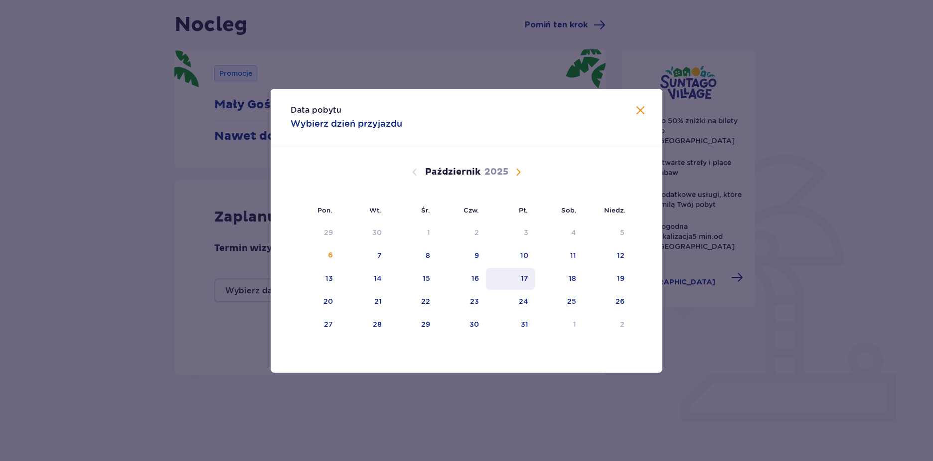
click at [514, 280] on div "17" at bounding box center [510, 279] width 49 height 22
click at [612, 278] on div "19" at bounding box center [607, 279] width 48 height 22
type input "17.10.25 - 19.10.25"
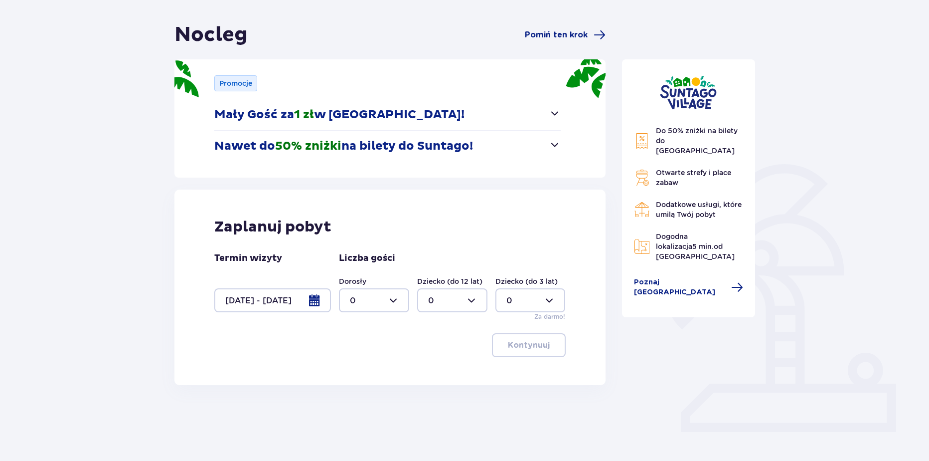
scroll to position [87, 0]
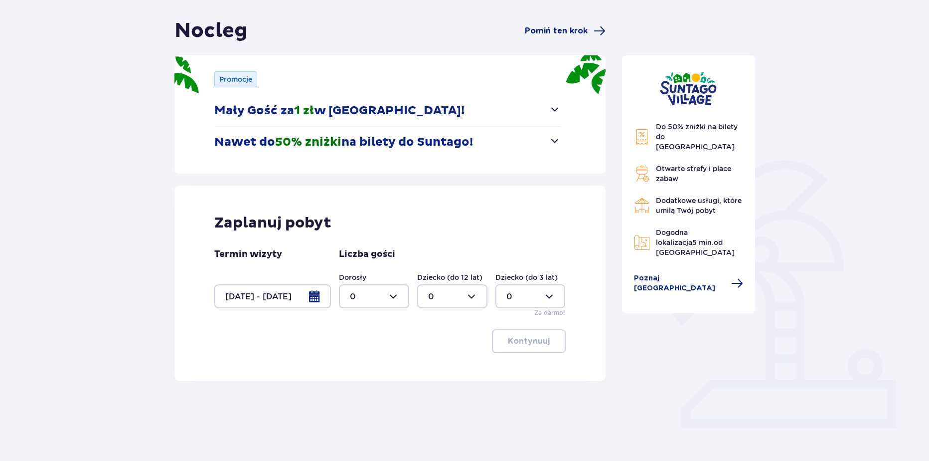
click at [362, 305] on div at bounding box center [374, 296] width 70 height 24
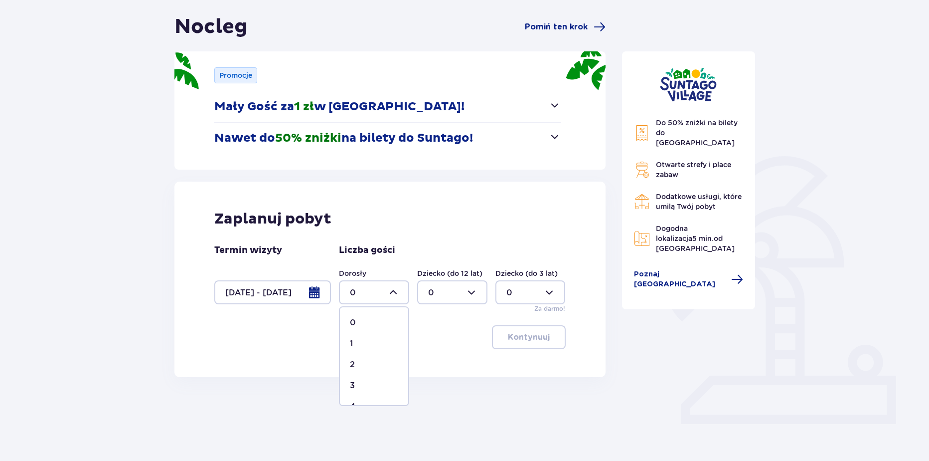
scroll to position [93, 0]
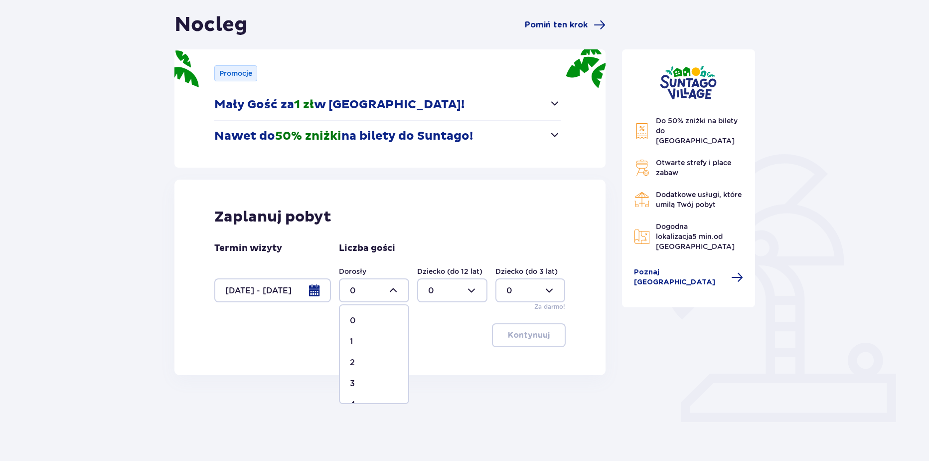
click at [354, 357] on p "2" at bounding box center [352, 362] width 5 height 11
type input "2"
click at [534, 338] on p "Kontynuuj" at bounding box center [529, 335] width 42 height 11
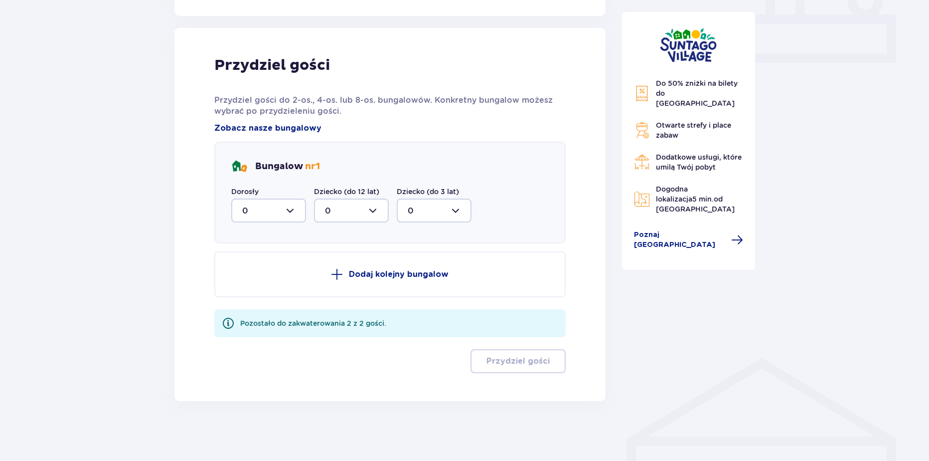
click at [281, 220] on div at bounding box center [268, 210] width 75 height 24
drag, startPoint x: 252, startPoint y: 287, endPoint x: 501, endPoint y: 353, distance: 257.6
click at [255, 287] on div "2" at bounding box center [268, 282] width 53 height 11
type input "2"
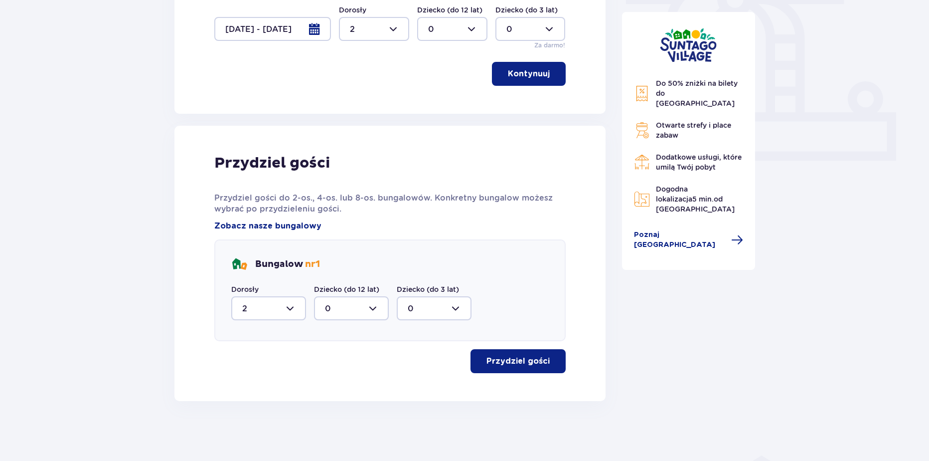
click at [517, 354] on button "Przydziel gości" at bounding box center [518, 361] width 95 height 24
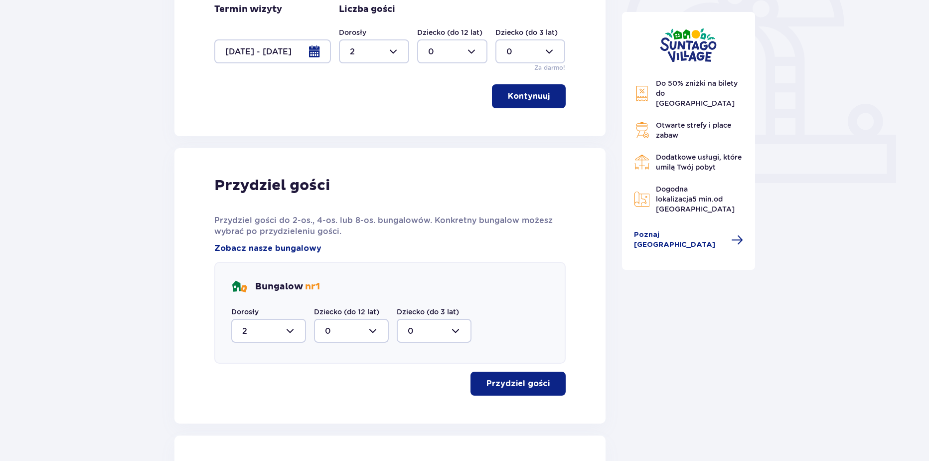
scroll to position [0, 0]
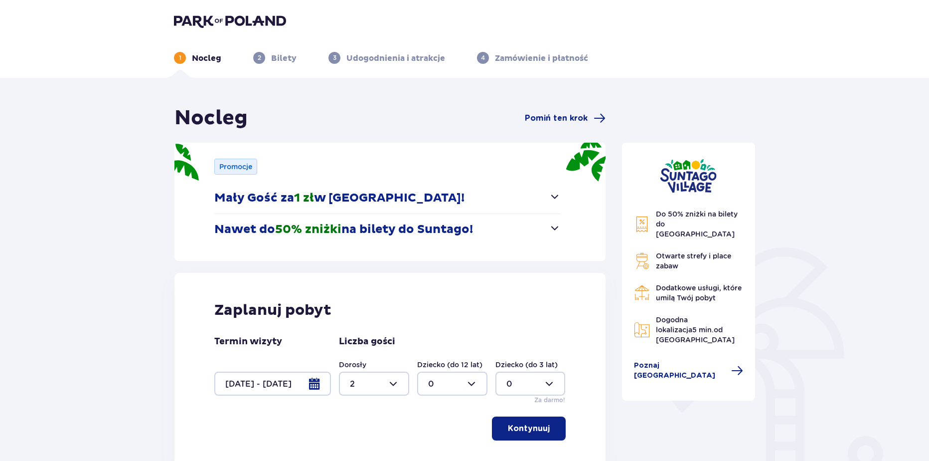
click at [552, 204] on button "Mały Gość za 1 zł w Suntago Village!" at bounding box center [387, 197] width 346 height 31
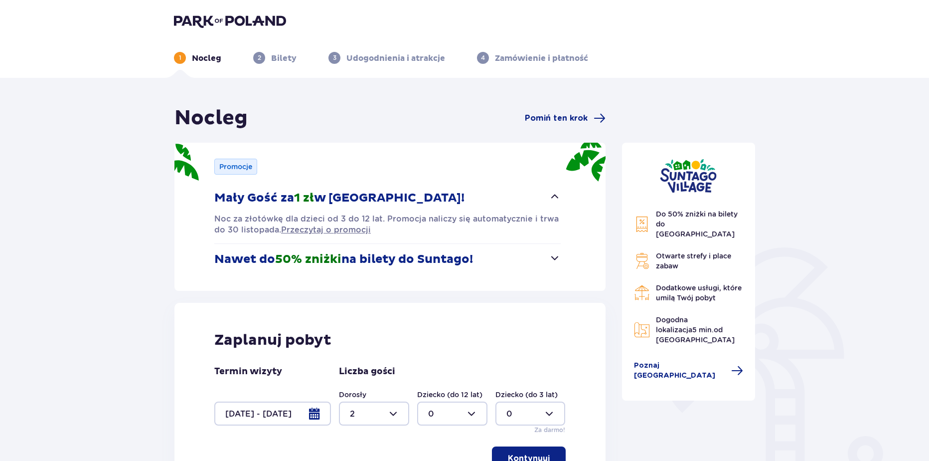
click at [552, 204] on button "Mały Gość za 1 zł w Suntago Village!" at bounding box center [387, 197] width 346 height 31
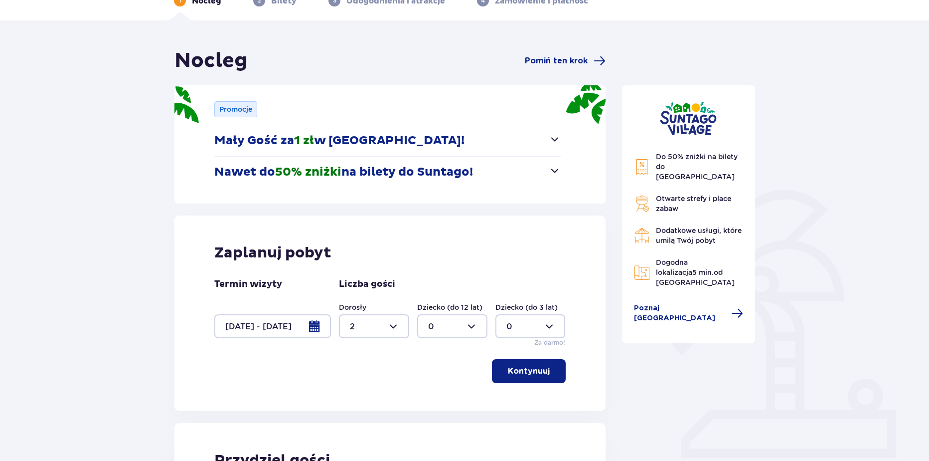
scroll to position [62, 0]
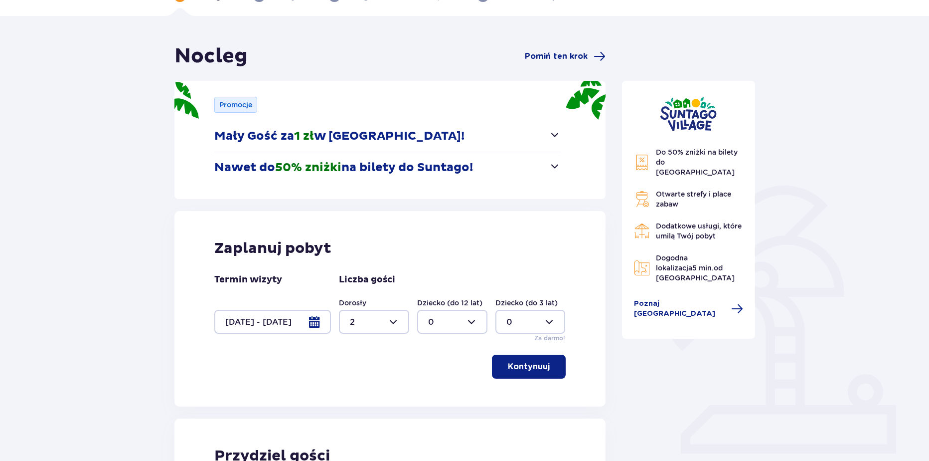
click at [487, 237] on div "Zaplanuj pobyt Termin wizyty 17.10.25 - 19.10.25 Liczba gości Dorosły 2 Dziecko…" at bounding box center [389, 308] width 431 height 195
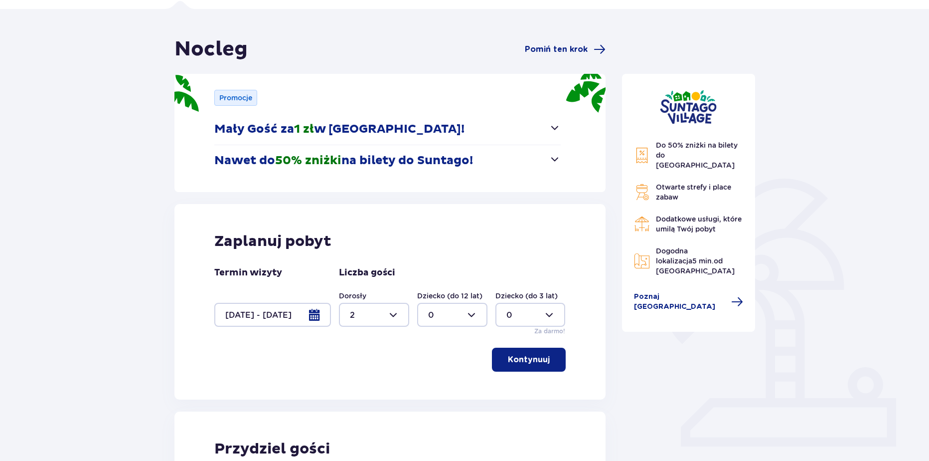
scroll to position [76, 0]
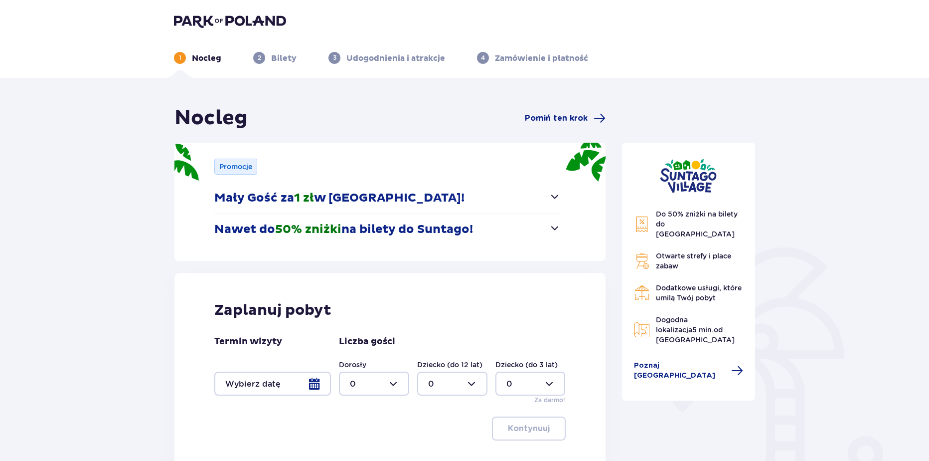
click at [268, 20] on img at bounding box center [230, 21] width 112 height 14
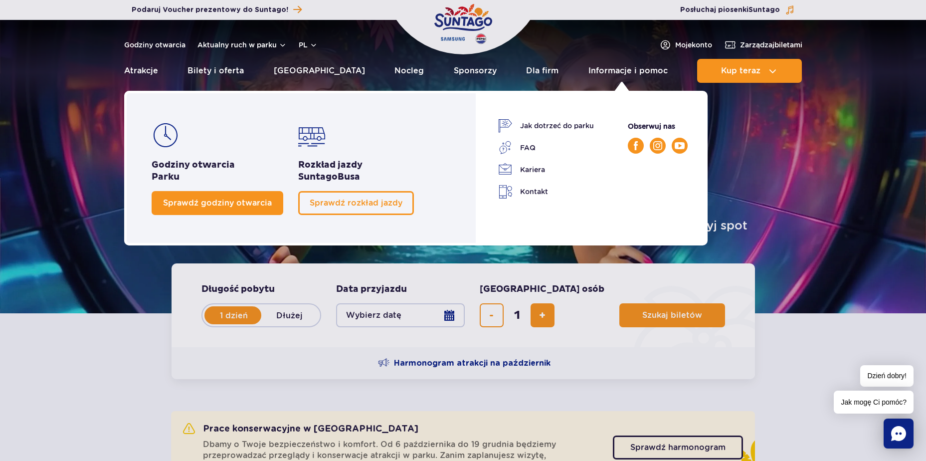
click at [191, 202] on span "Sprawdź godziny otwarcia" at bounding box center [217, 202] width 109 height 9
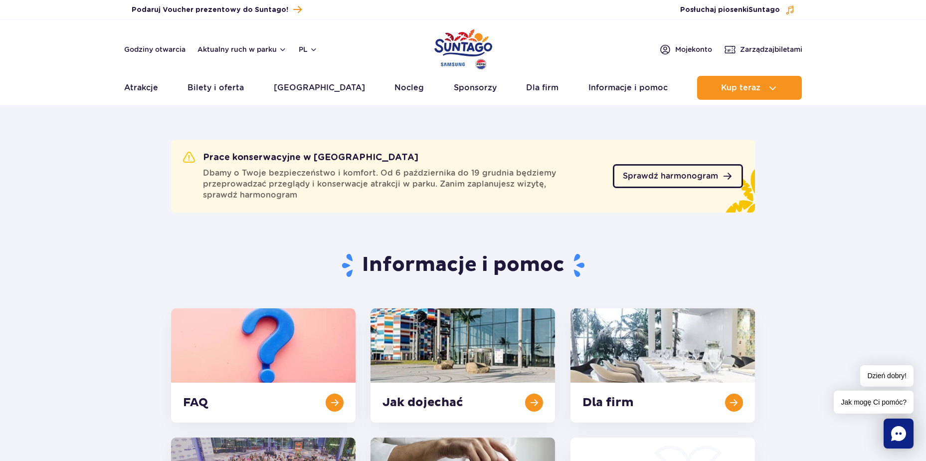
click at [708, 179] on span "Sprawdź harmonogram" at bounding box center [670, 176] width 95 height 8
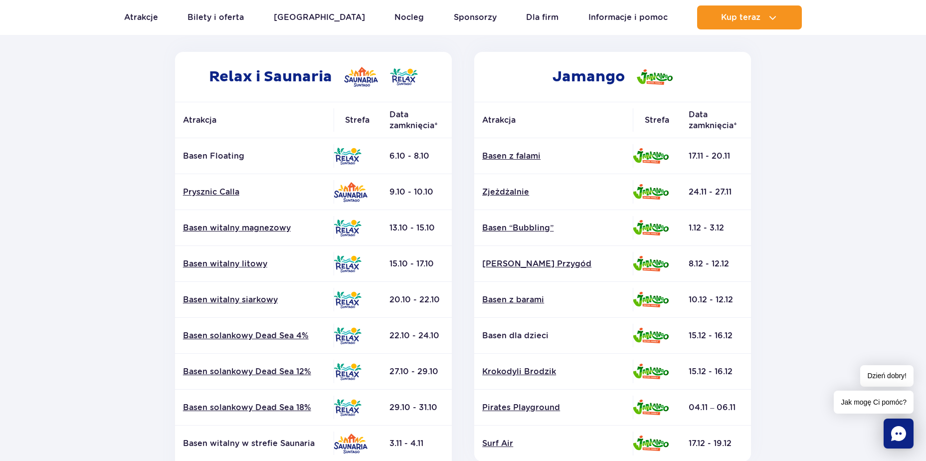
scroll to position [160, 0]
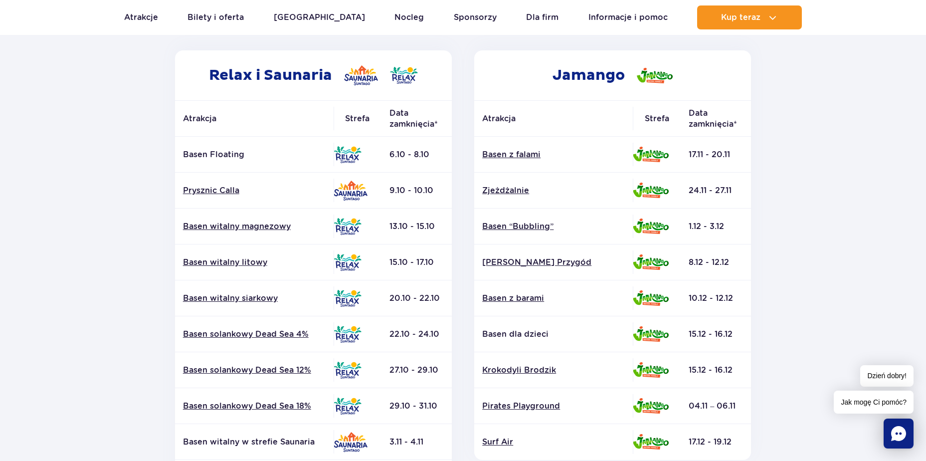
click at [467, 325] on div "Jamango Atrakcja Strefa Data zamknięcia* Basen z falami Zjeżdżalnie Surf Air" at bounding box center [613, 320] width 300 height 540
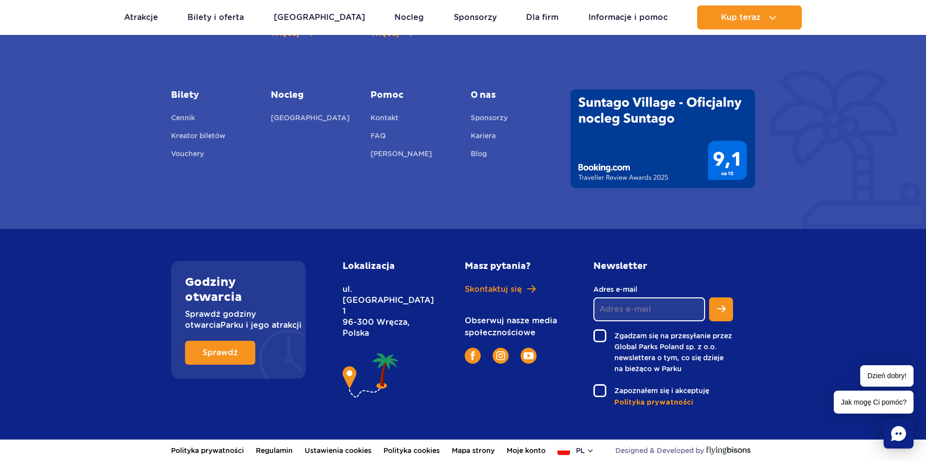
scroll to position [0, 0]
